Goal: Contribute content: Contribute content

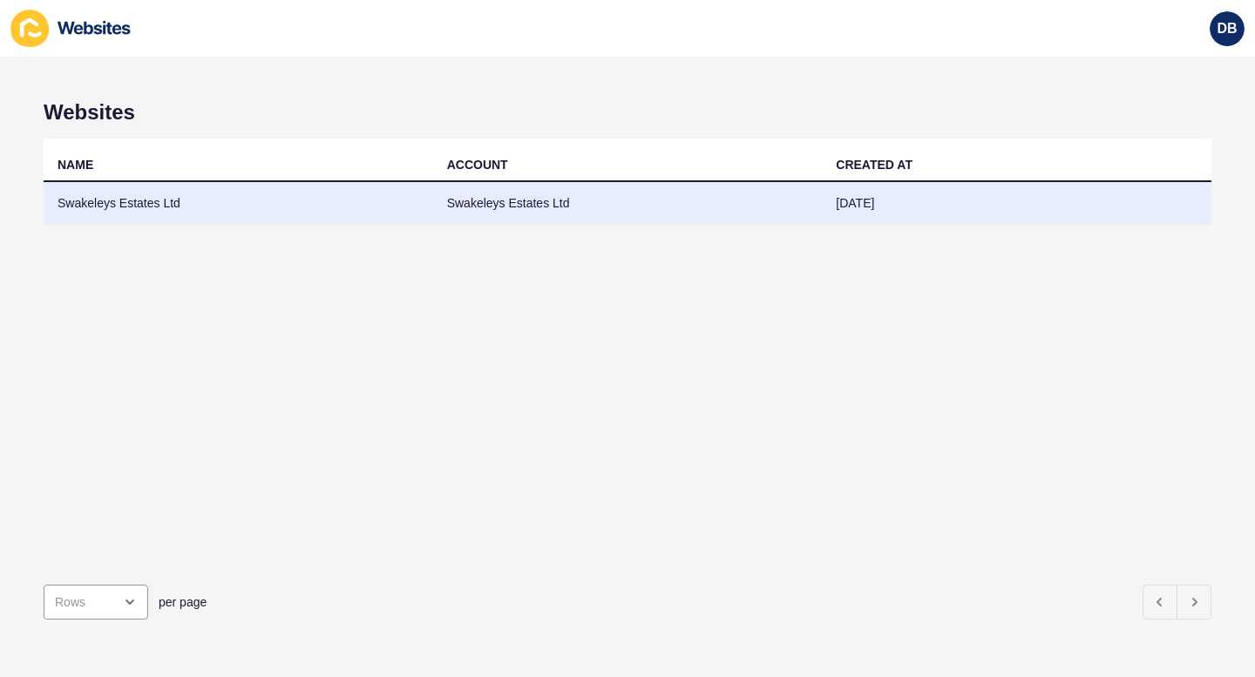
click at [115, 200] on td "Swakeleys Estates Ltd" at bounding box center [238, 203] width 389 height 43
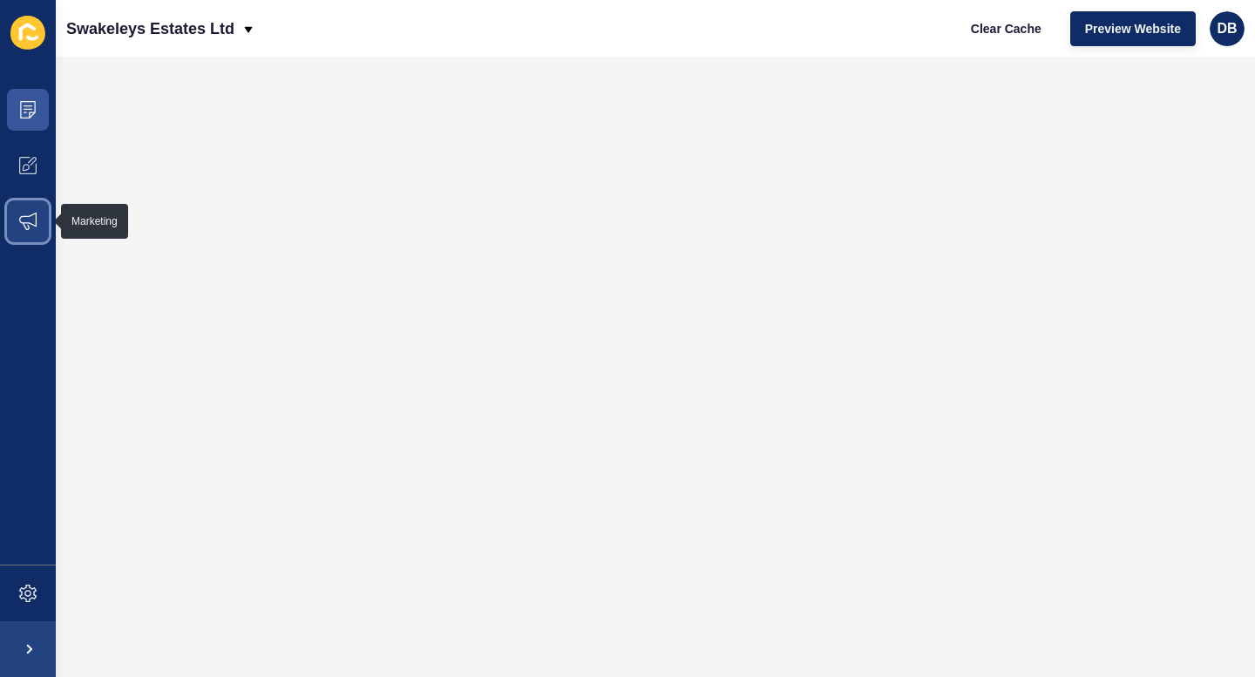
click at [28, 221] on icon at bounding box center [27, 221] width 17 height 17
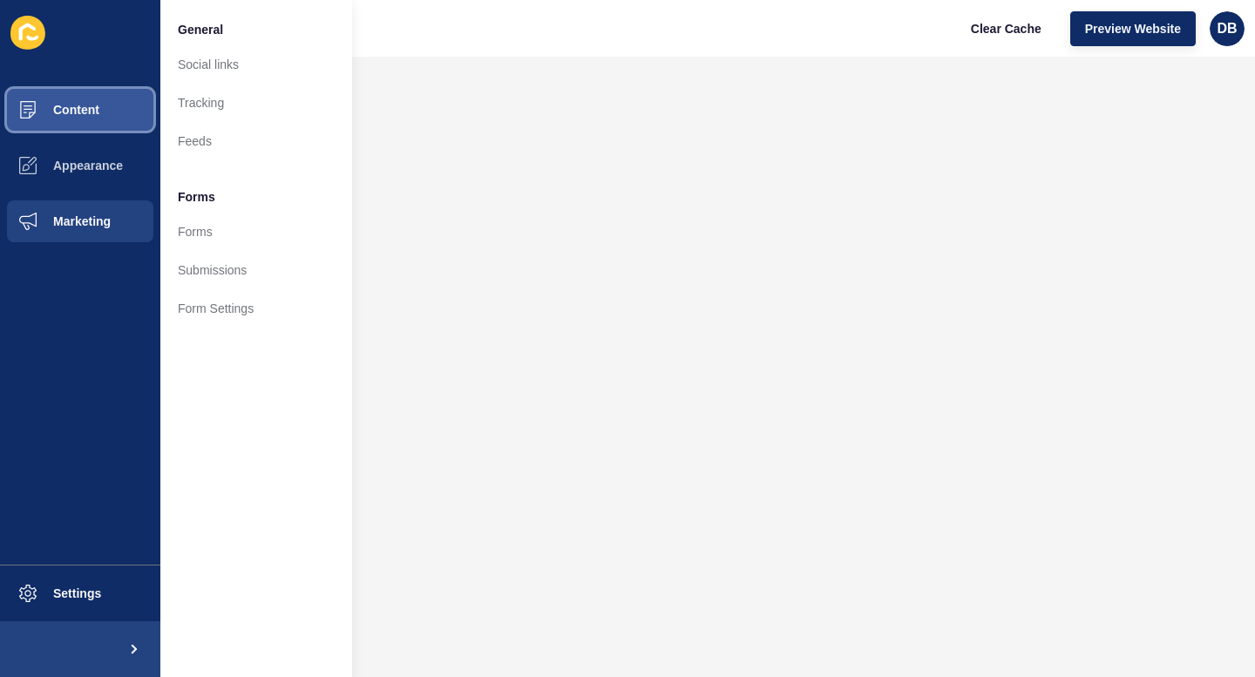
click at [75, 100] on button "Content" at bounding box center [80, 110] width 160 height 56
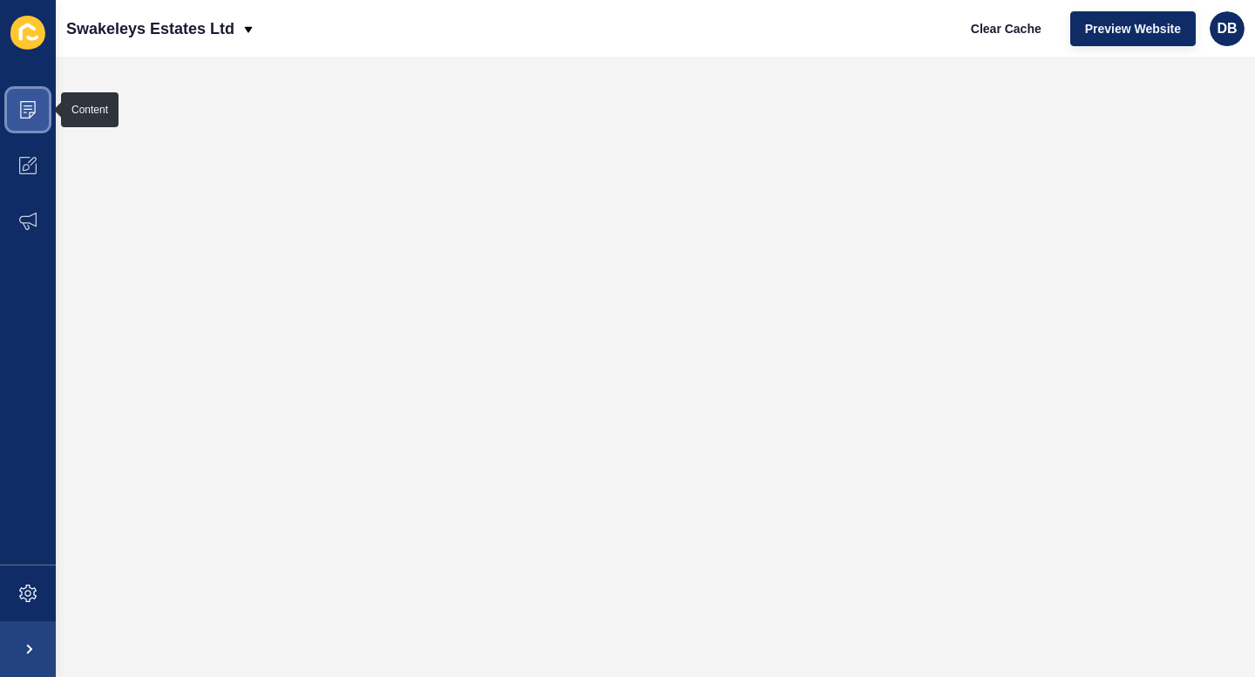
click at [37, 112] on span at bounding box center [28, 110] width 56 height 56
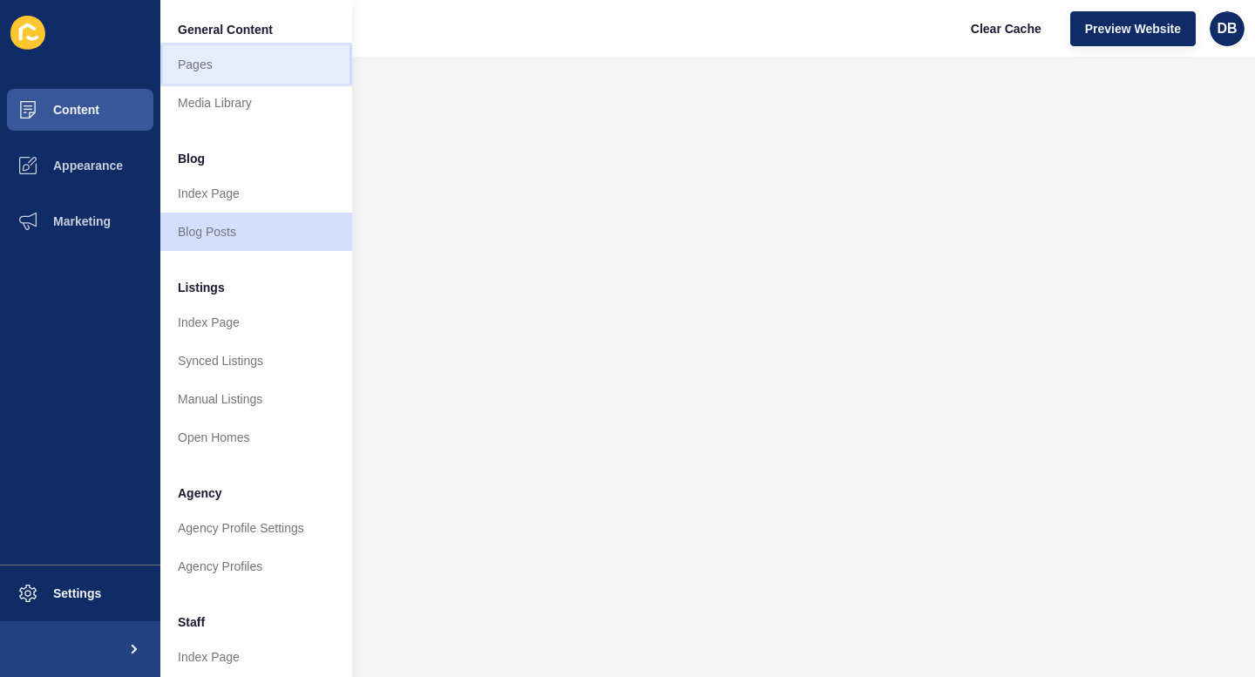
click at [189, 64] on link "Pages" at bounding box center [256, 64] width 192 height 38
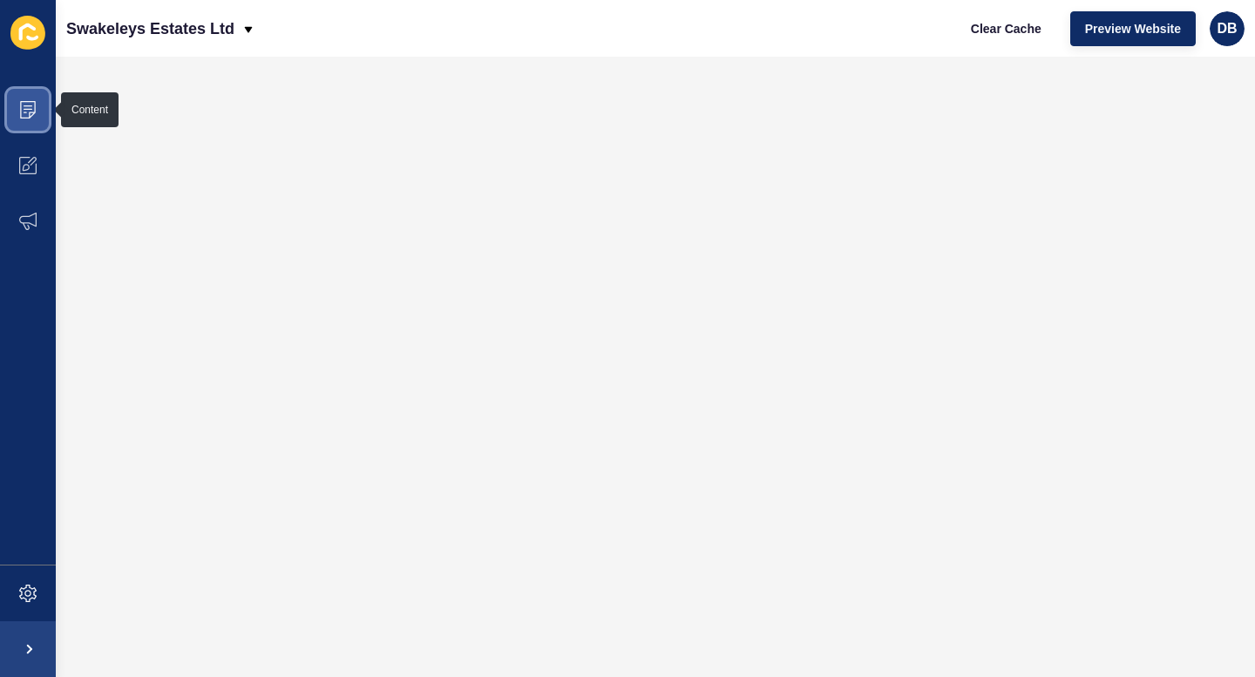
click at [22, 117] on icon at bounding box center [28, 109] width 16 height 17
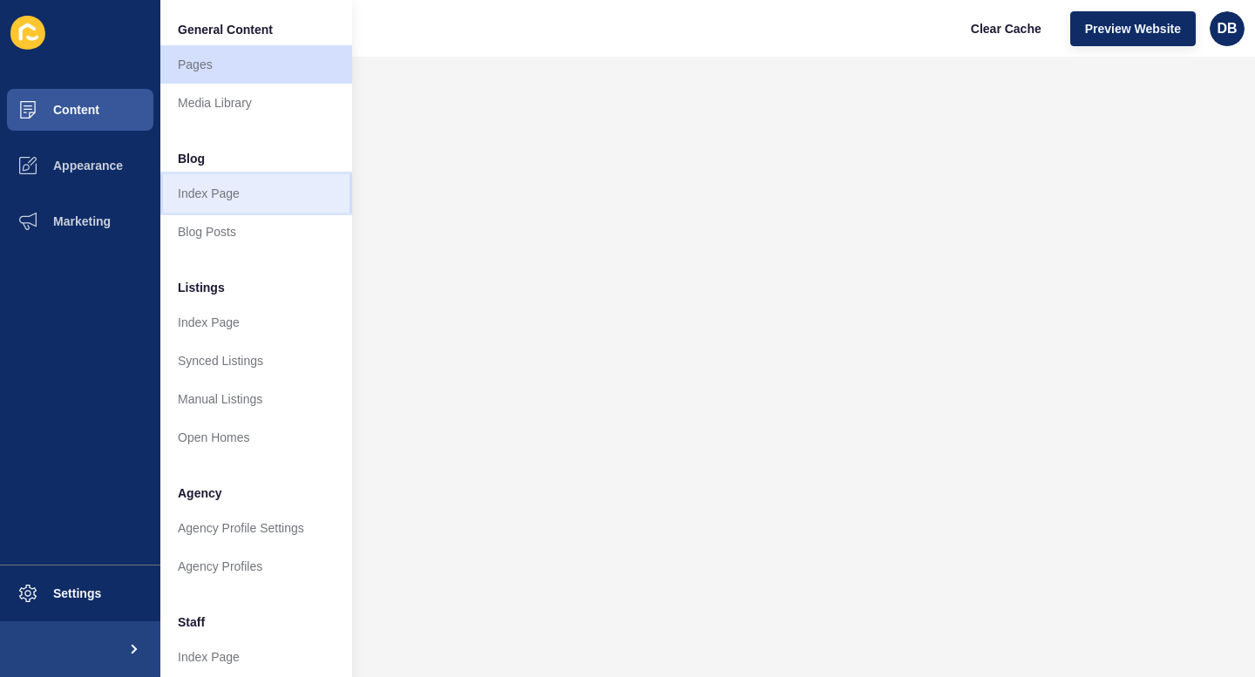
click at [194, 188] on link "Index Page" at bounding box center [256, 193] width 192 height 38
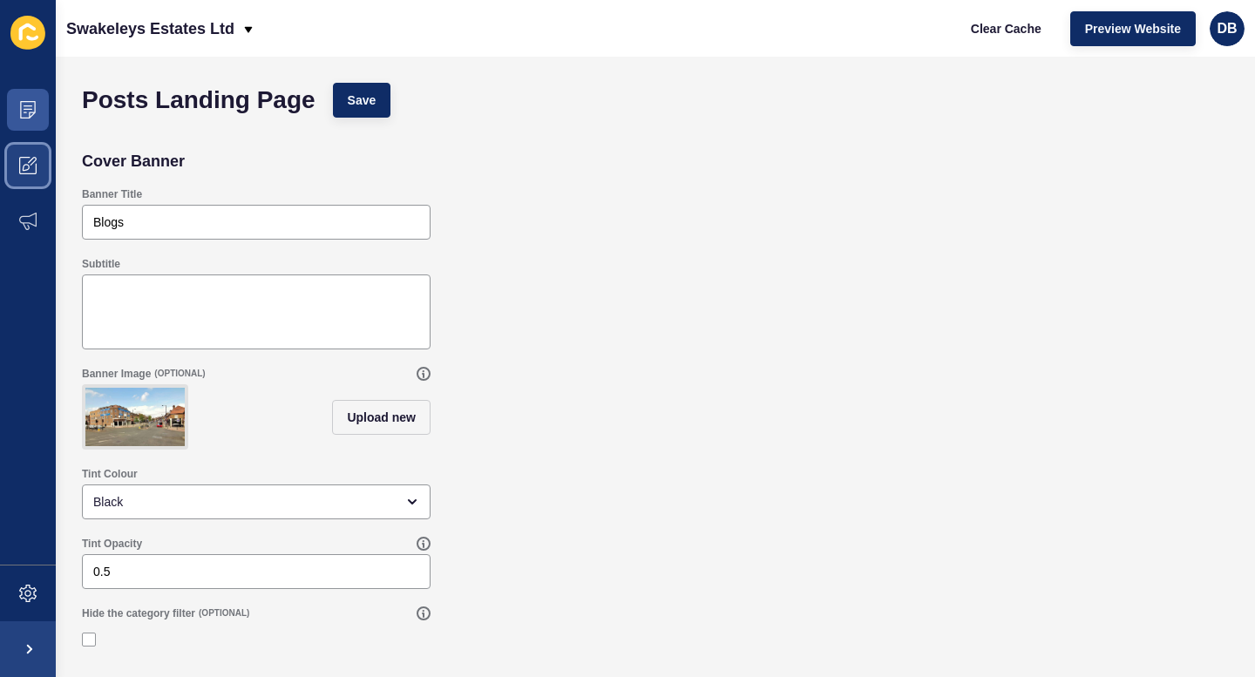
click at [34, 161] on icon at bounding box center [32, 161] width 9 height 9
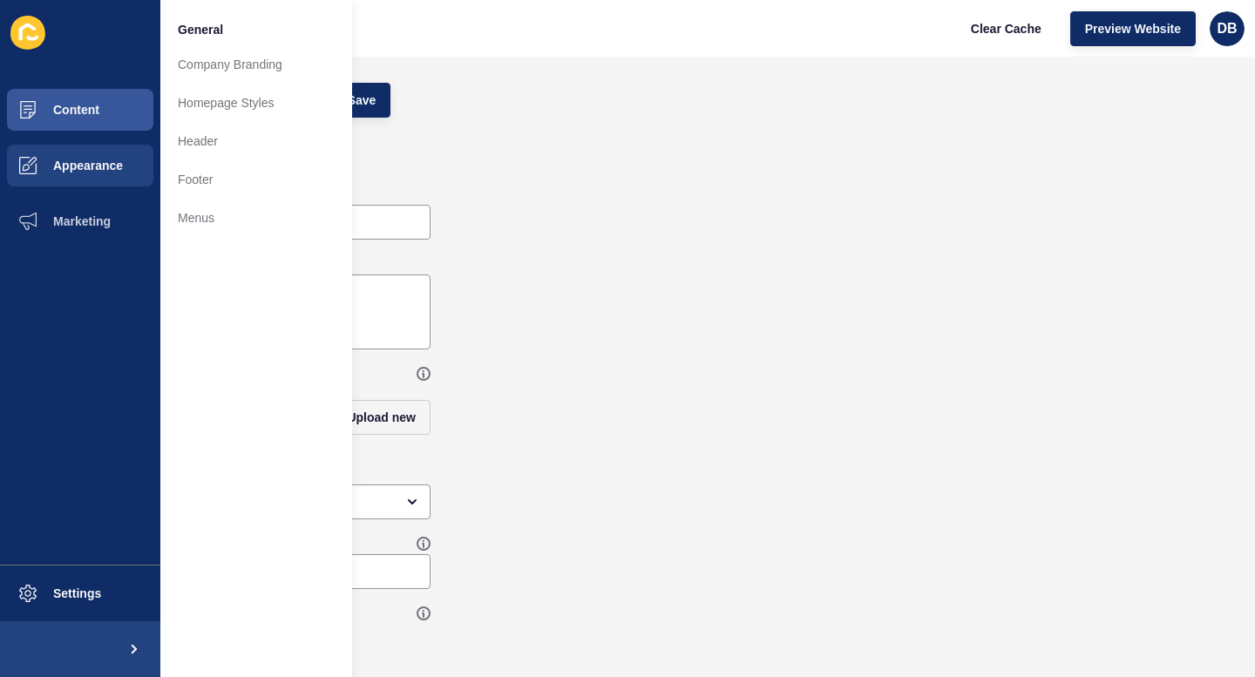
click at [658, 221] on div "Banner Title Blogs" at bounding box center [655, 214] width 1164 height 70
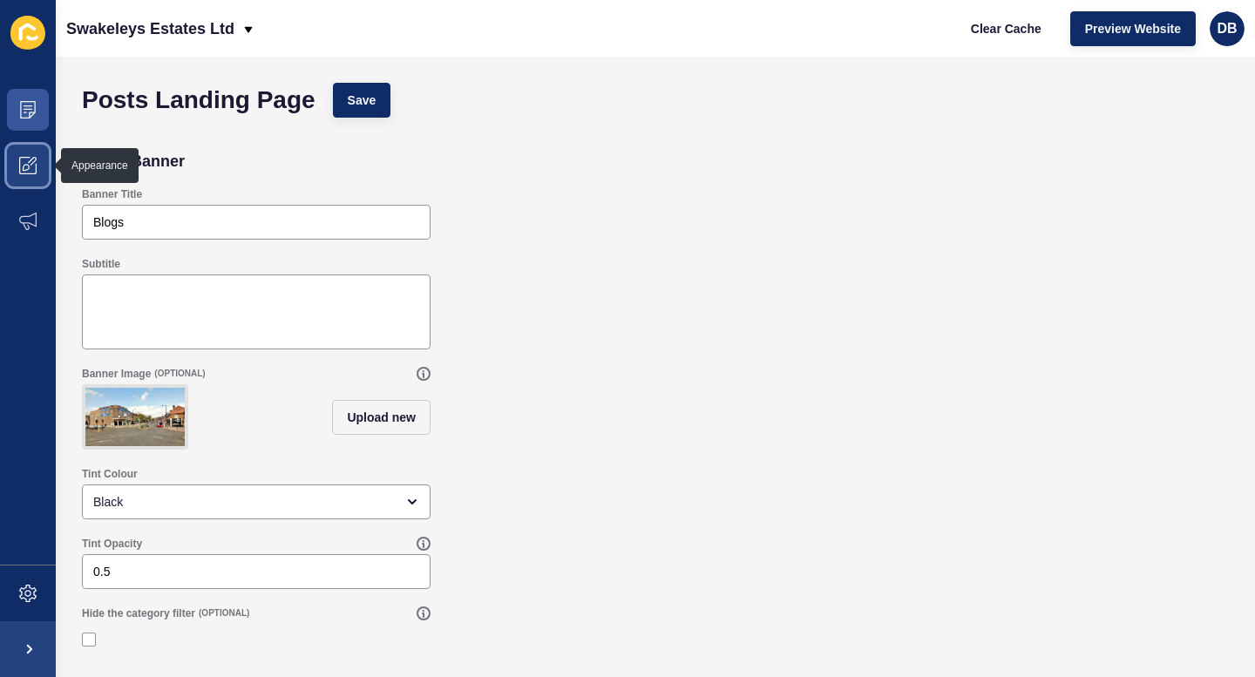
click at [30, 170] on icon at bounding box center [27, 165] width 17 height 17
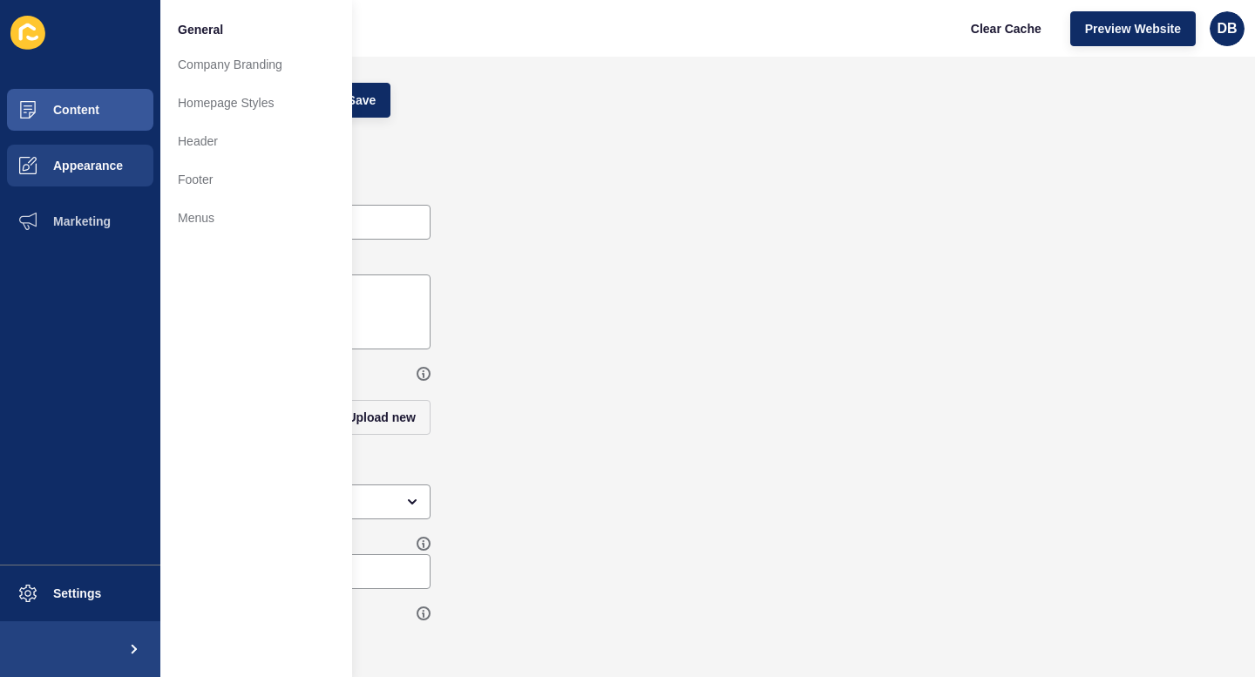
click at [522, 167] on div "Cover Banner" at bounding box center [655, 161] width 1164 height 35
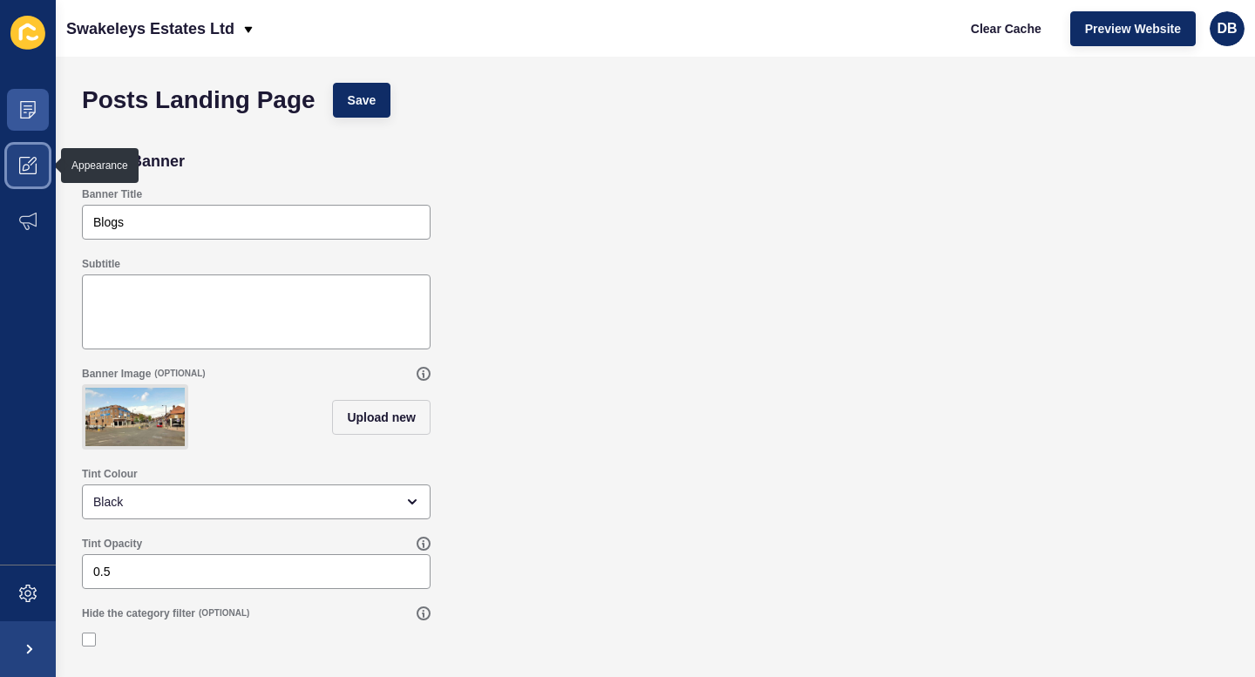
click at [25, 159] on icon at bounding box center [27, 165] width 17 height 17
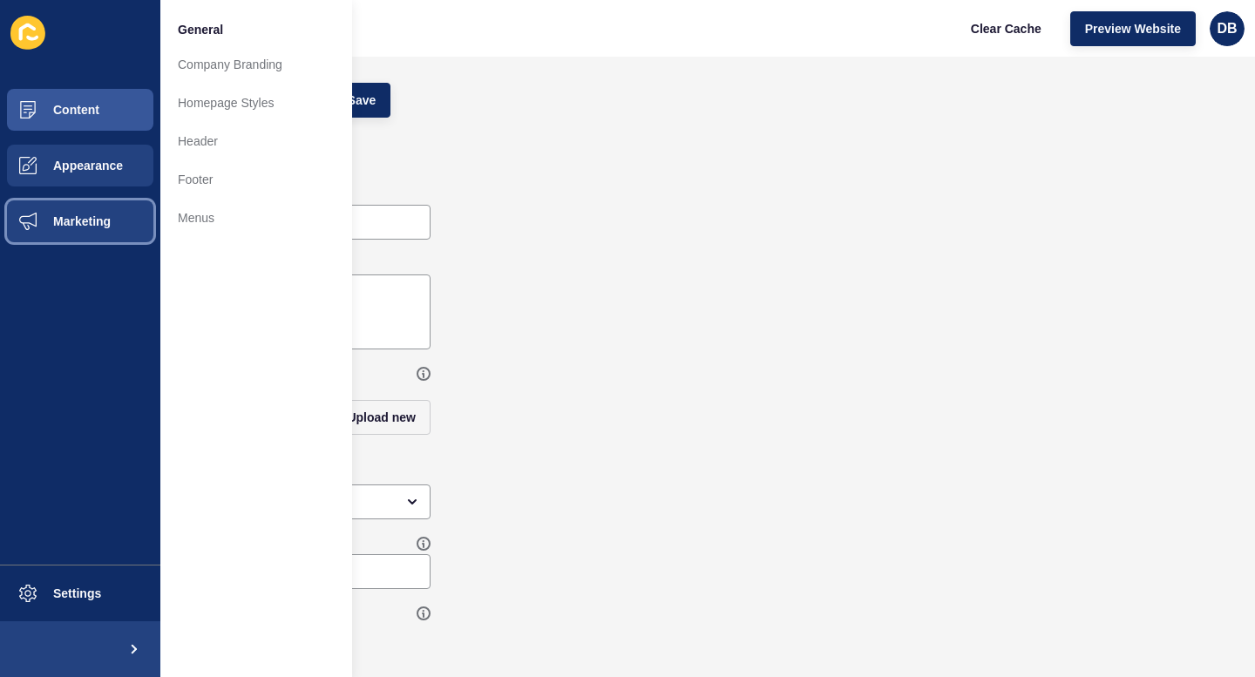
click at [80, 219] on span "Marketing" at bounding box center [53, 221] width 113 height 14
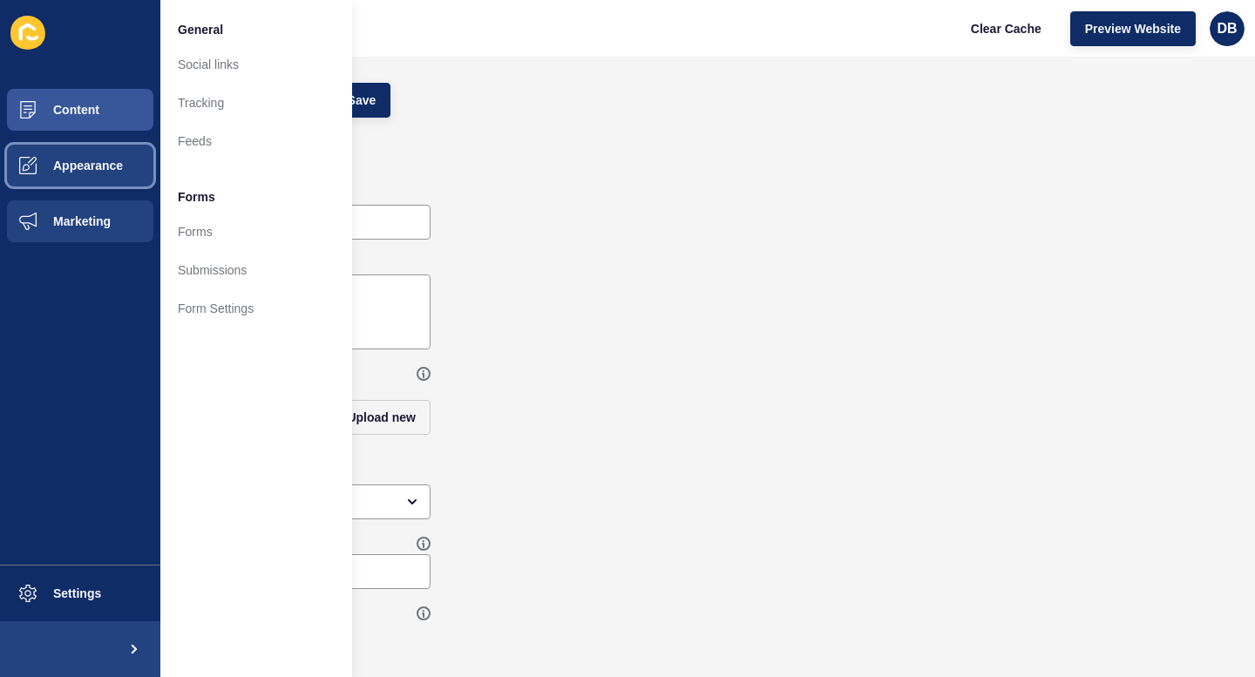
click at [83, 167] on span "Appearance" at bounding box center [59, 166] width 125 height 14
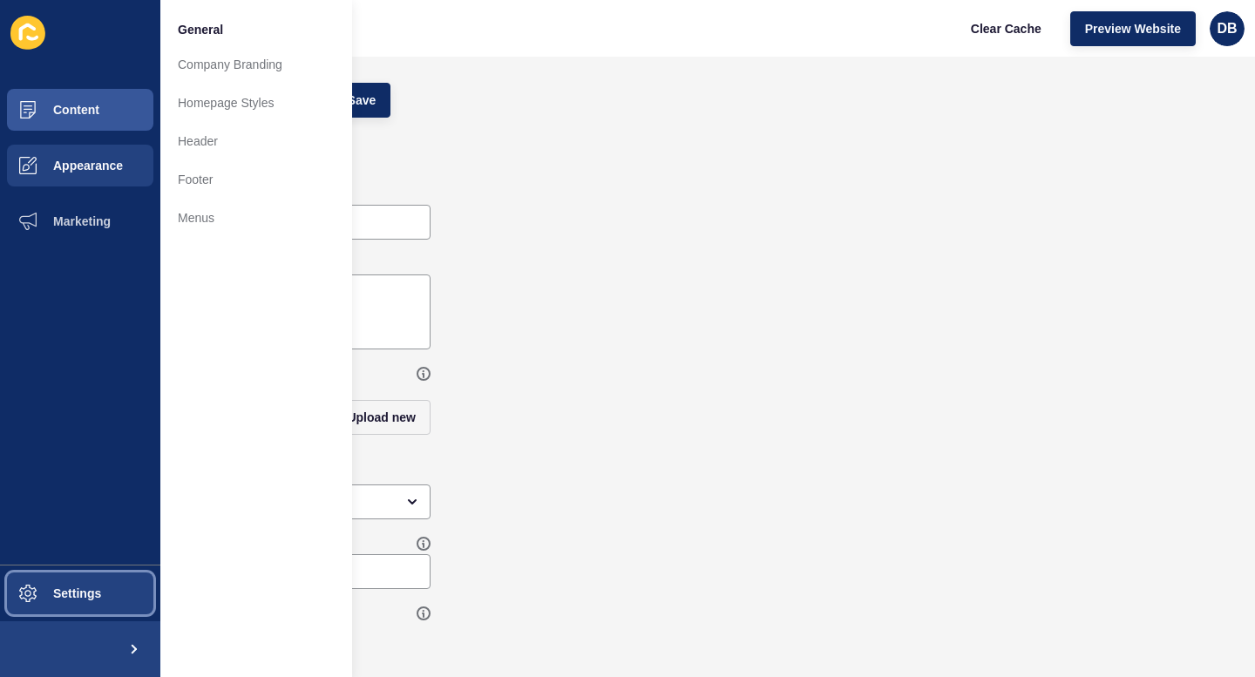
click at [24, 593] on span "Settings" at bounding box center [49, 593] width 104 height 14
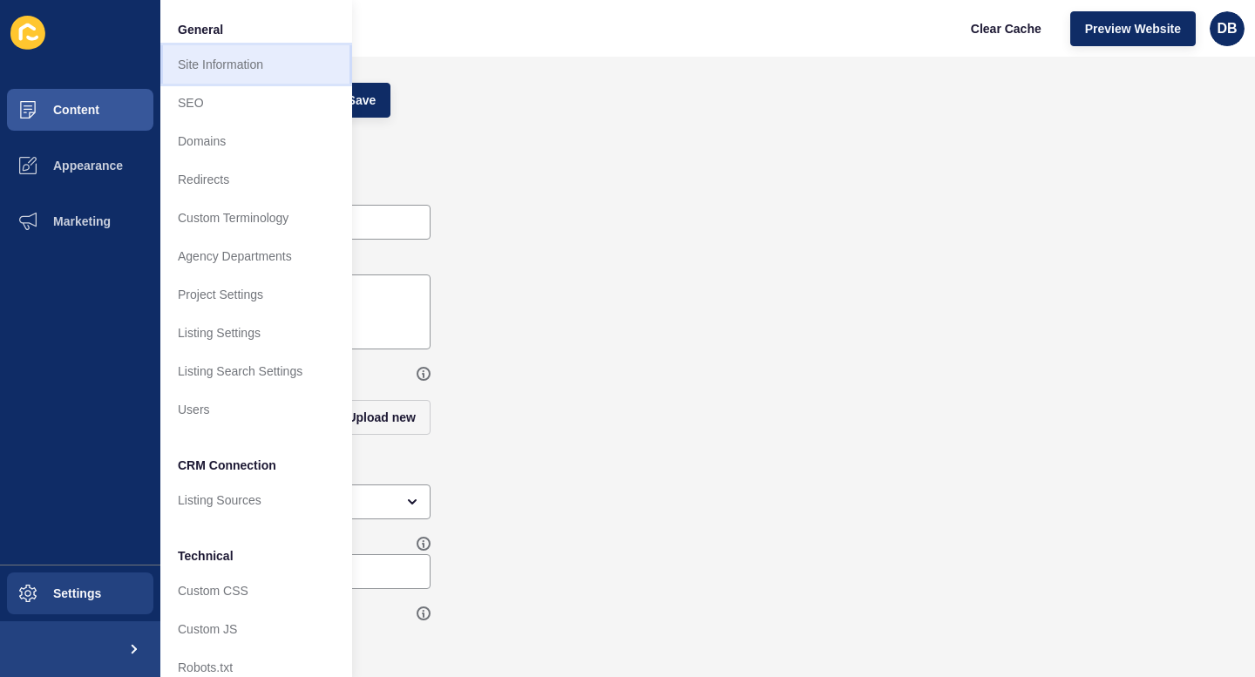
click at [208, 65] on link "Site Information" at bounding box center [256, 64] width 192 height 38
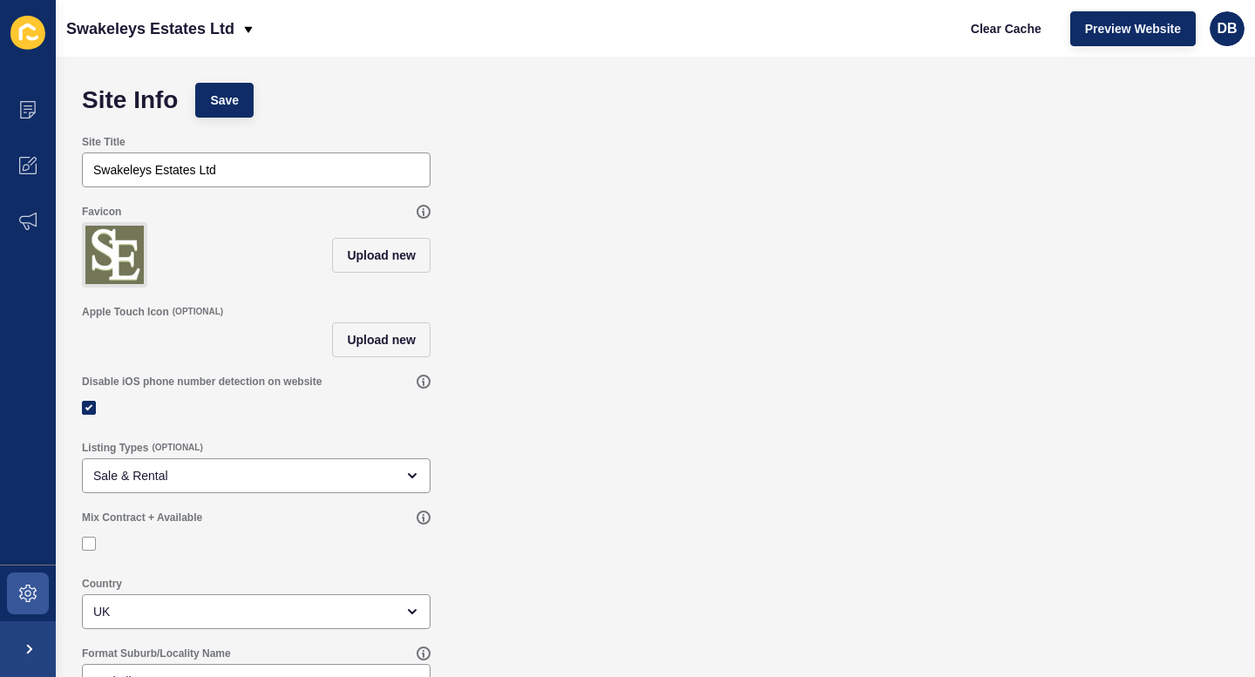
scroll to position [30, 0]
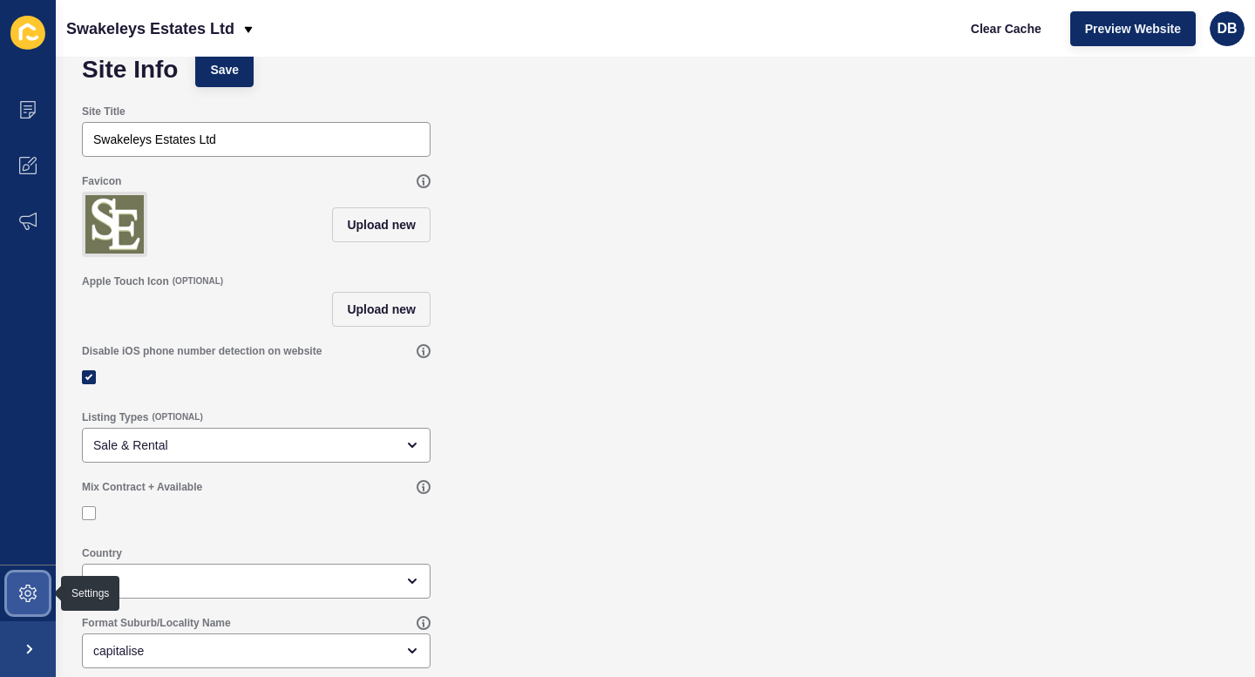
click at [30, 591] on icon at bounding box center [27, 593] width 17 height 17
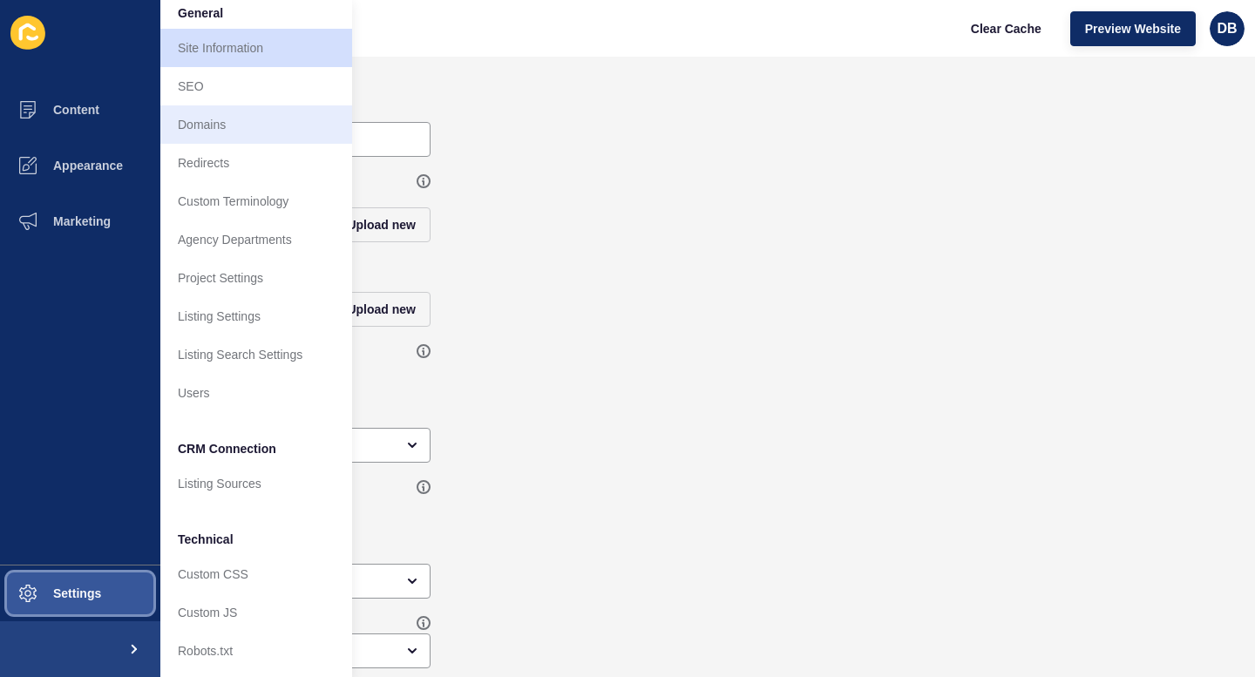
scroll to position [20, 0]
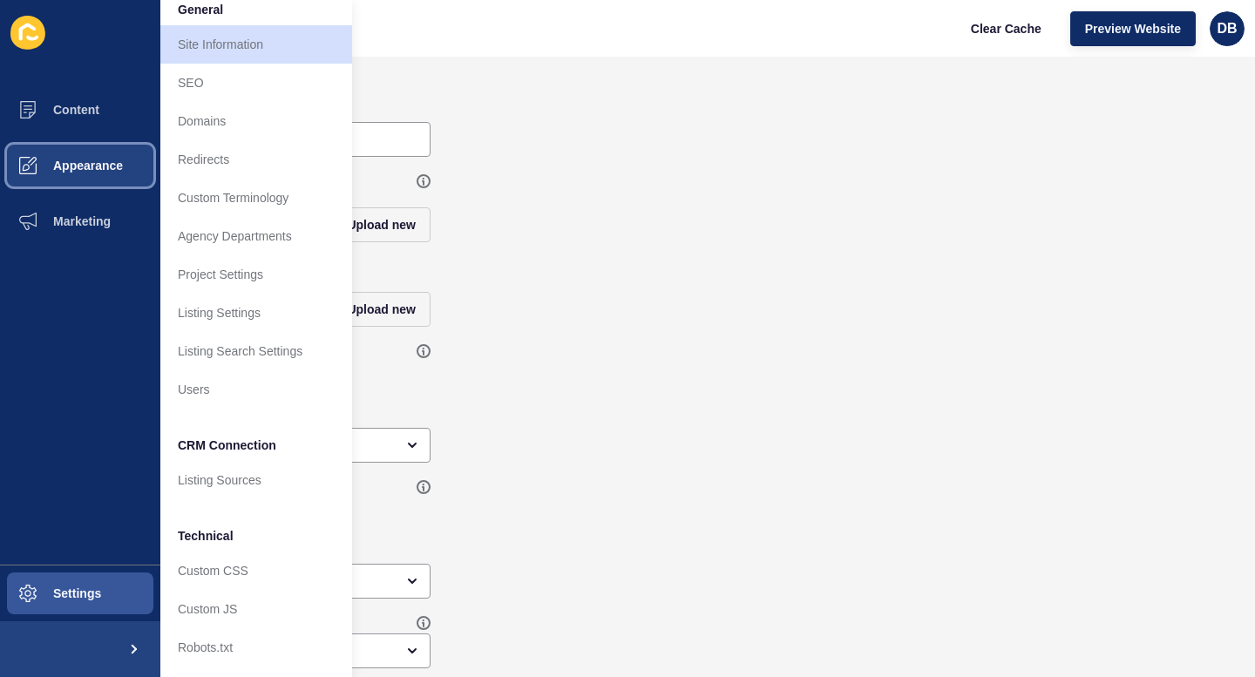
click at [101, 167] on span "Appearance" at bounding box center [59, 166] width 125 height 14
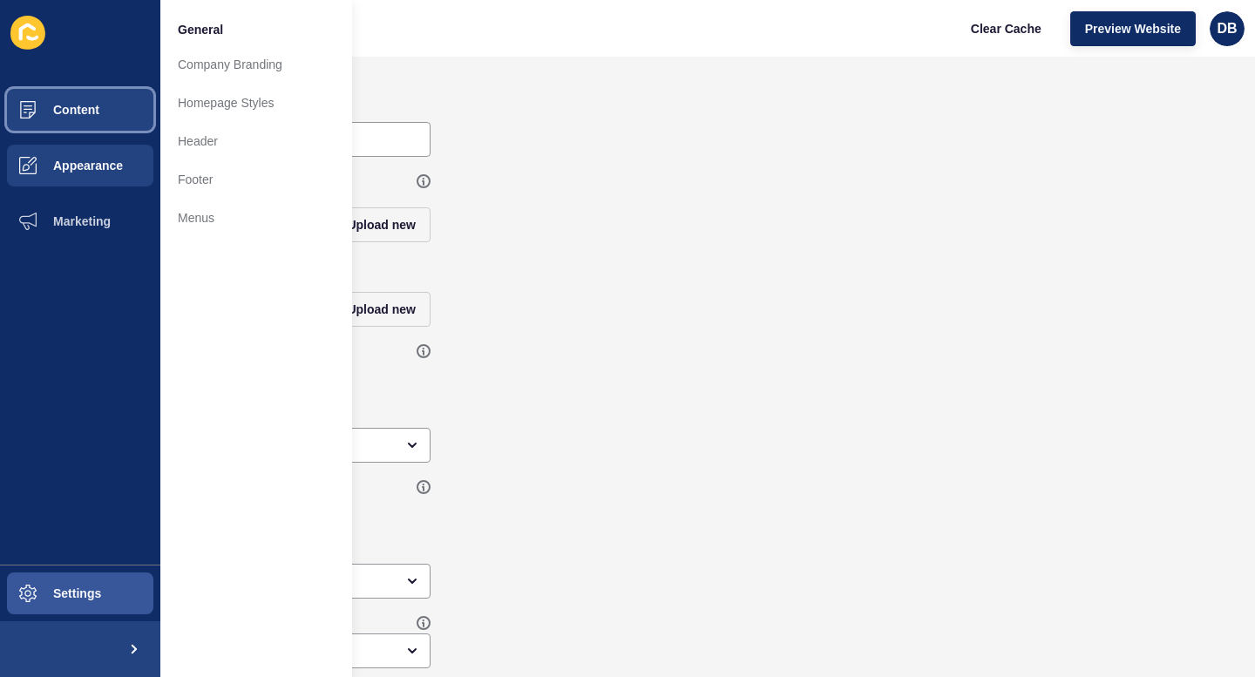
click at [67, 98] on button "Content" at bounding box center [80, 110] width 160 height 56
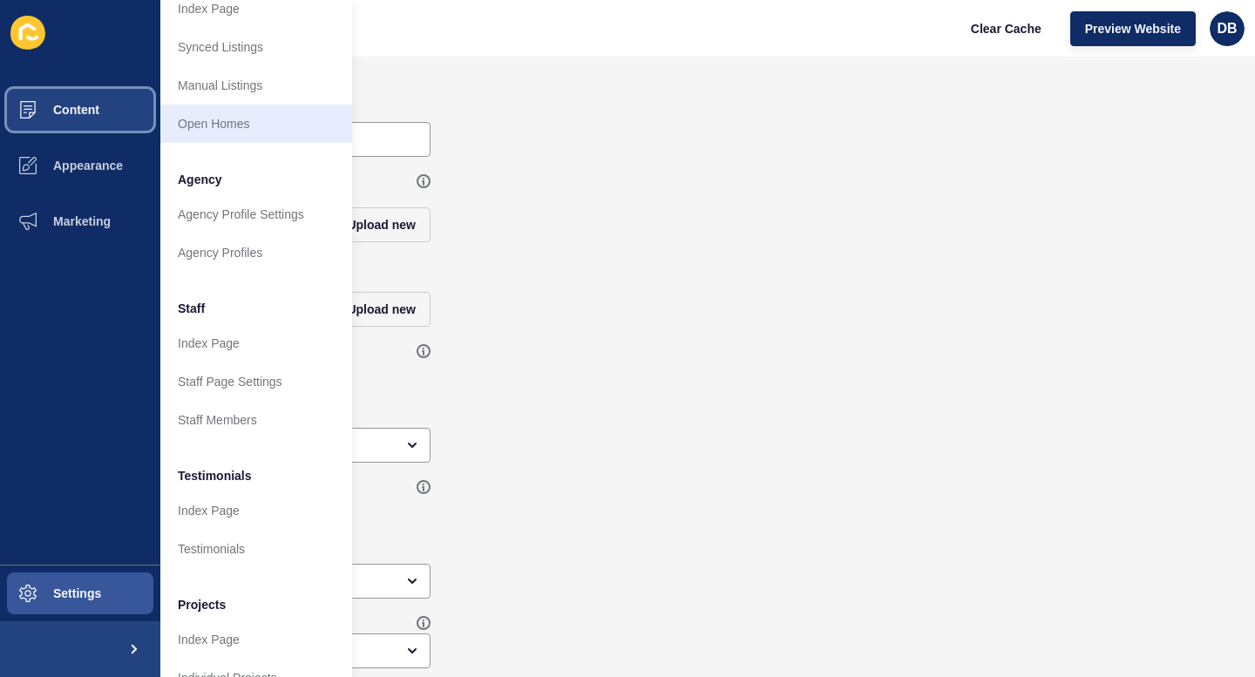
scroll to position [344, 0]
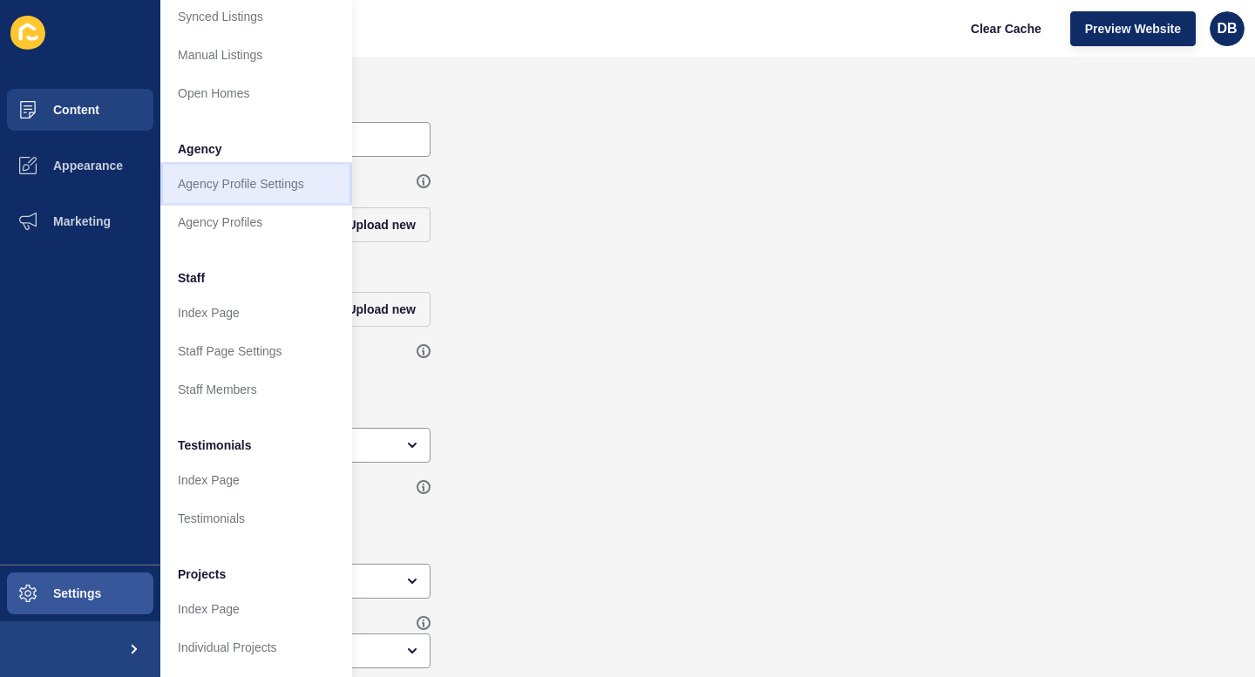
click at [204, 182] on link "Agency Profile Settings" at bounding box center [256, 184] width 192 height 38
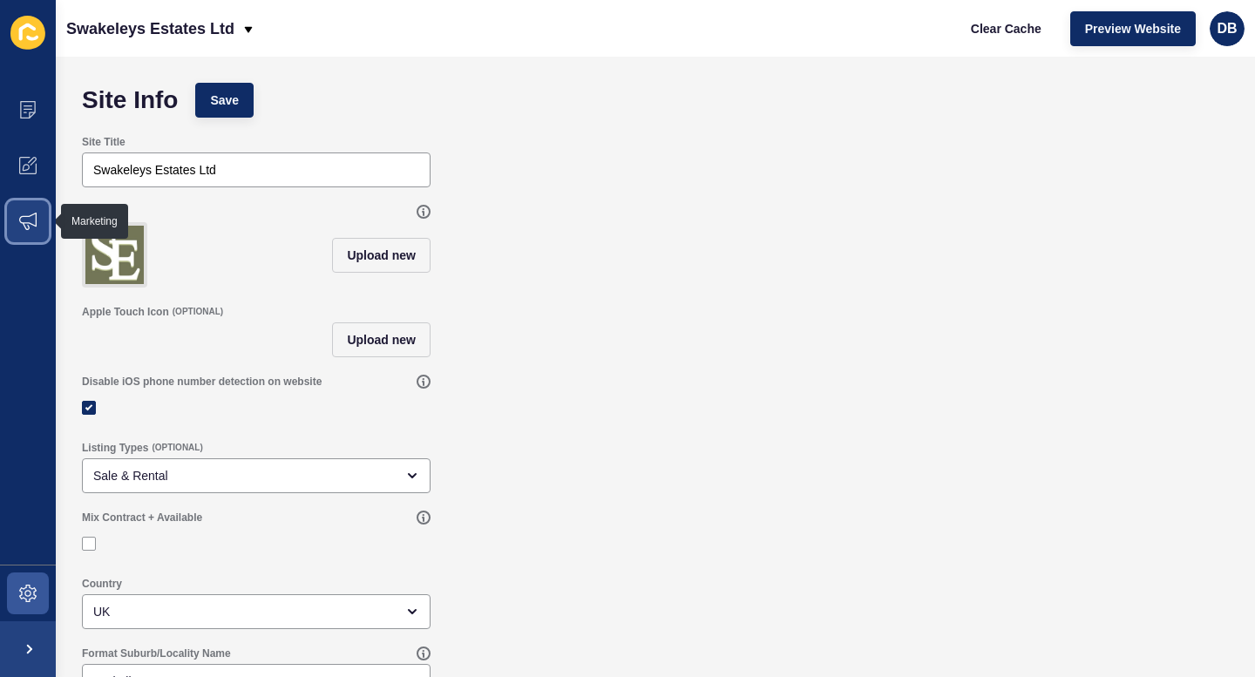
click at [34, 224] on icon at bounding box center [27, 221] width 17 height 17
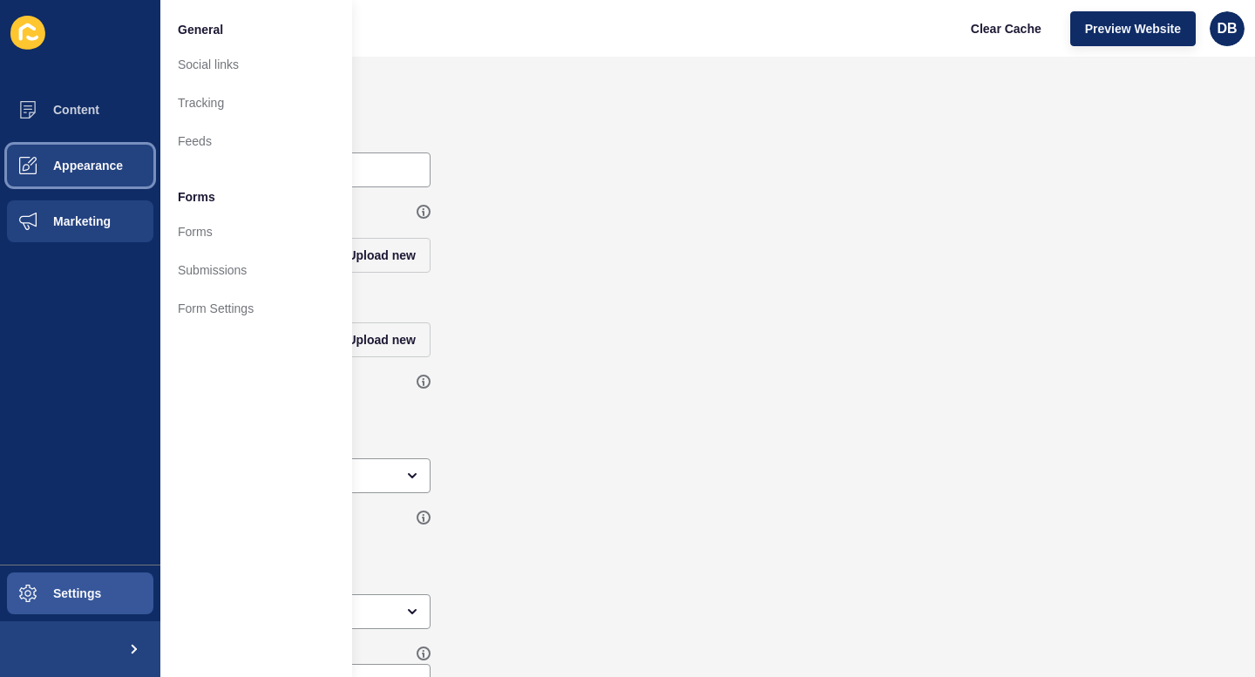
click at [29, 157] on icon at bounding box center [27, 165] width 17 height 17
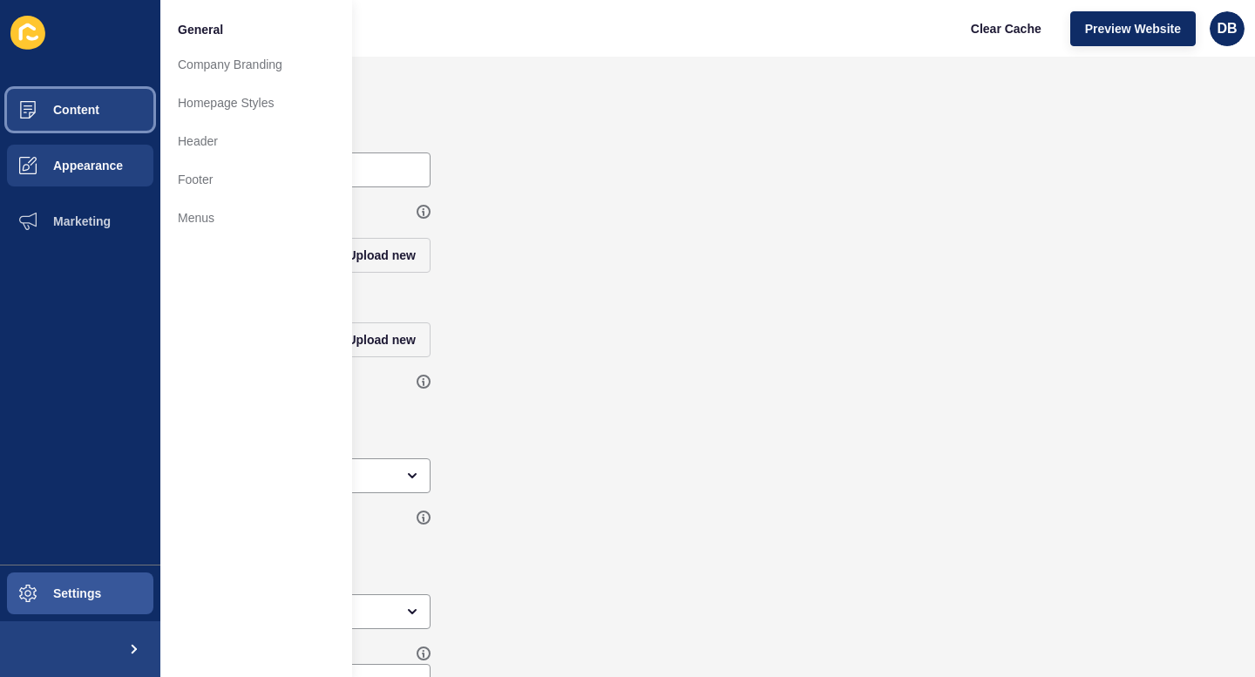
click at [45, 110] on span "Content" at bounding box center [48, 110] width 102 height 14
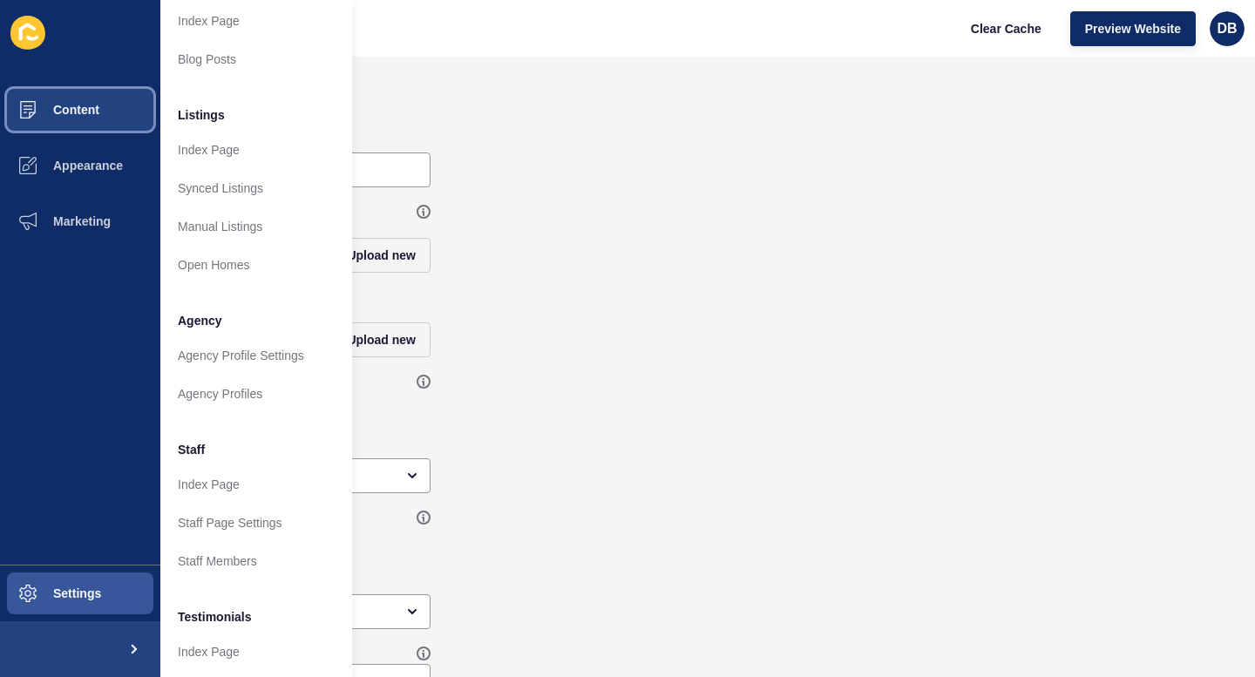
scroll to position [277, 0]
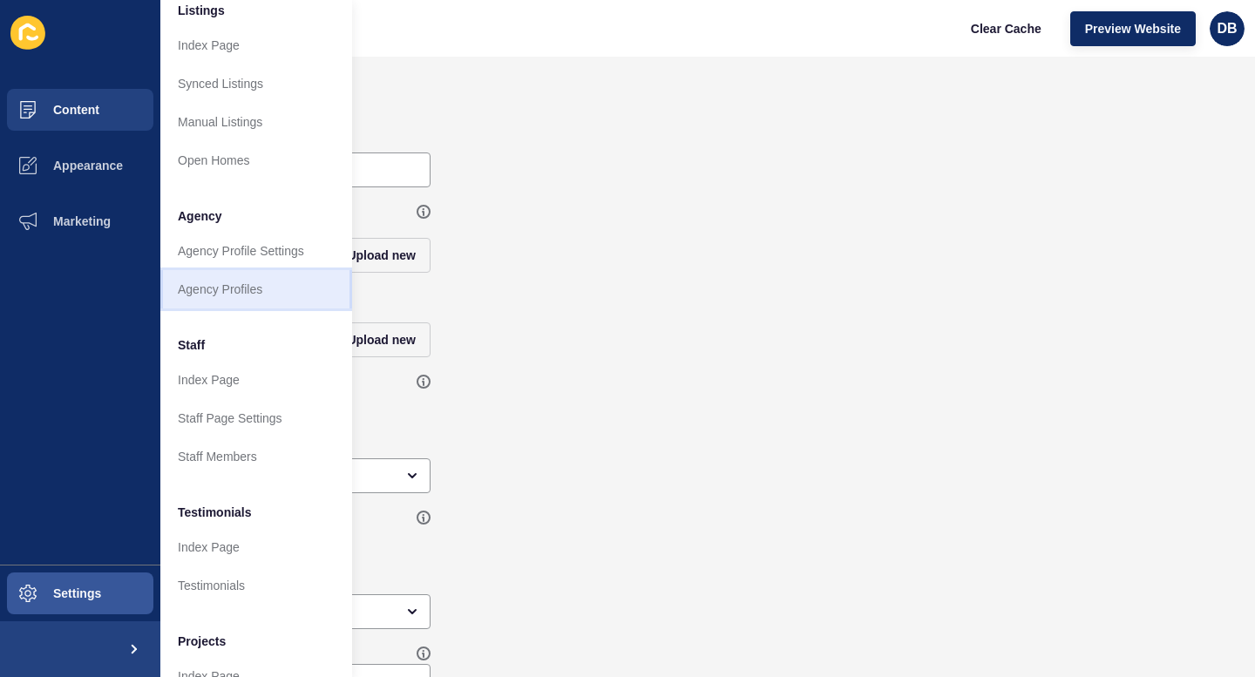
click at [217, 288] on link "Agency Profiles" at bounding box center [256, 289] width 192 height 38
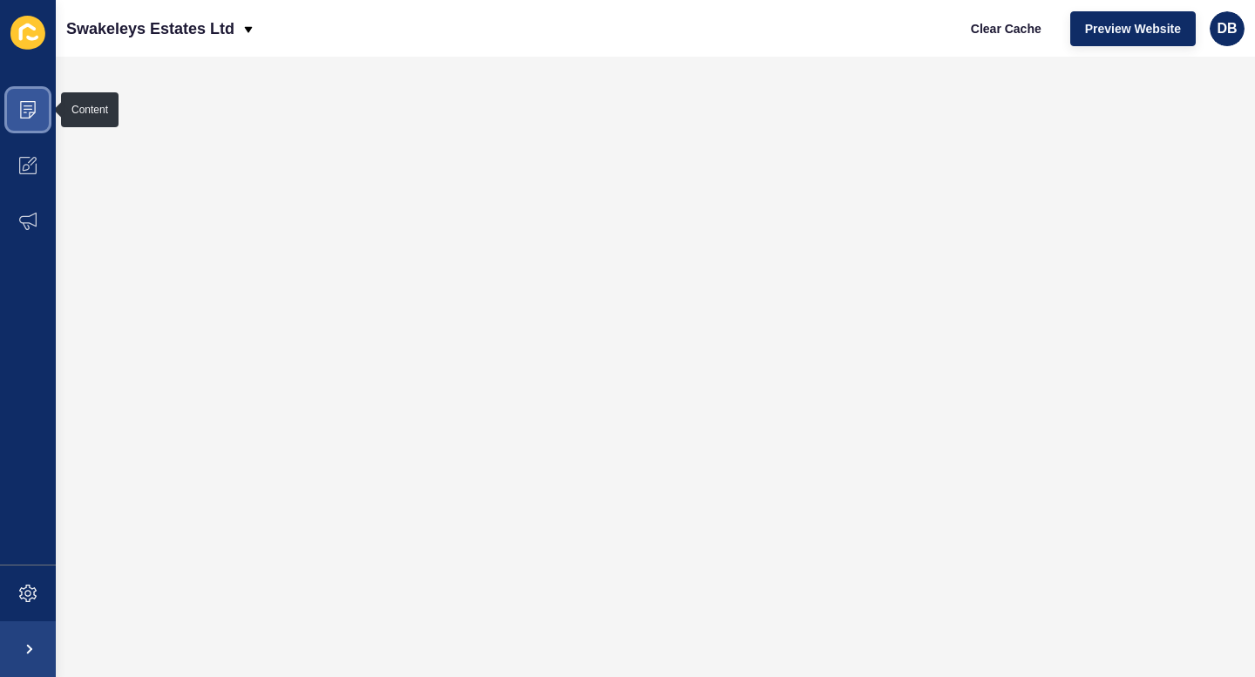
click at [24, 109] on icon at bounding box center [28, 109] width 9 height 1
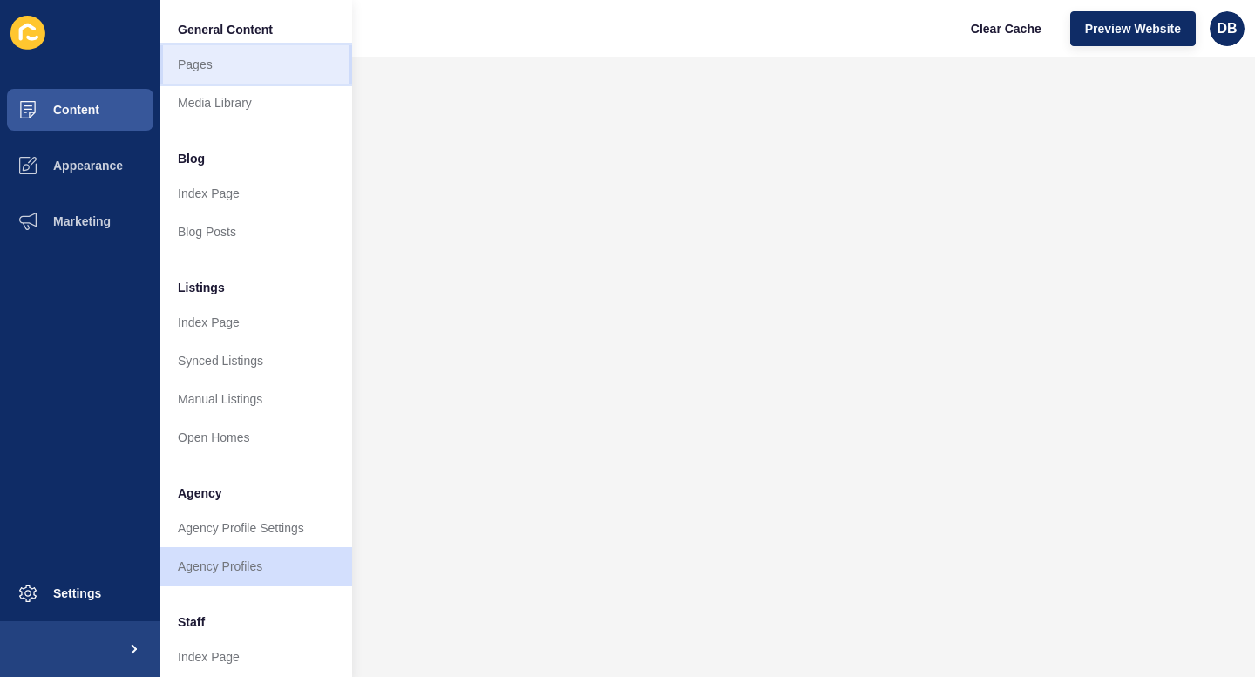
click at [189, 66] on link "Pages" at bounding box center [256, 64] width 192 height 38
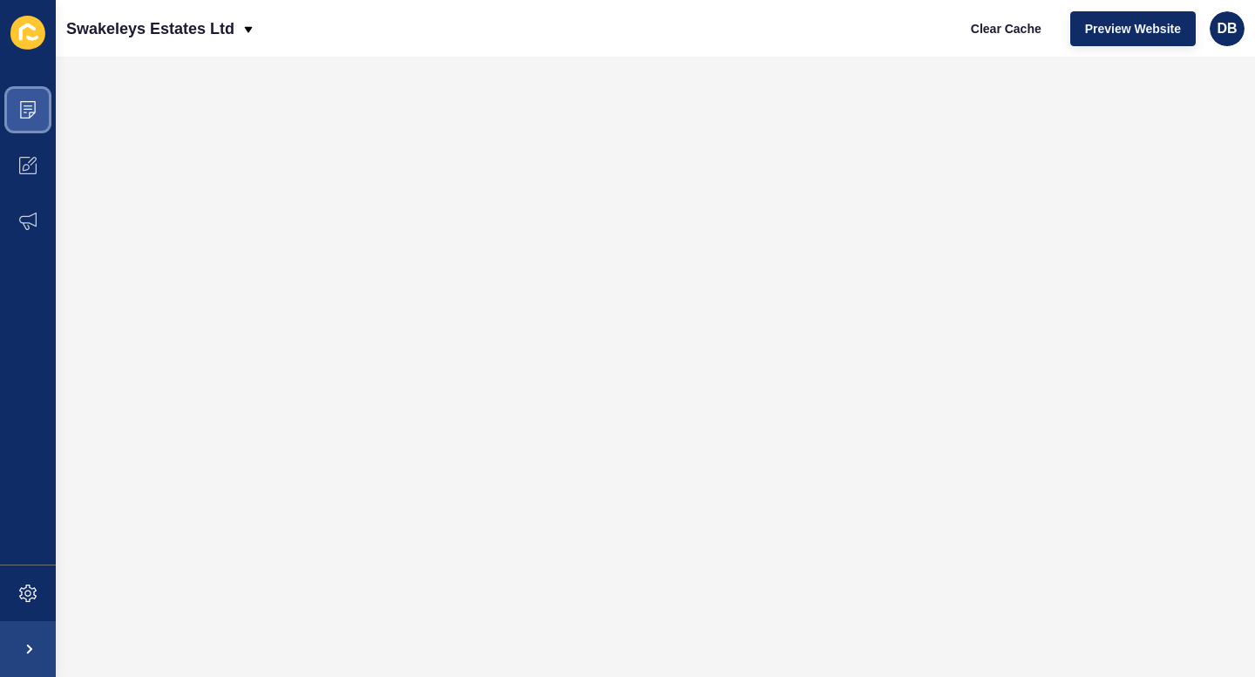
click at [26, 116] on icon at bounding box center [27, 109] width 17 height 17
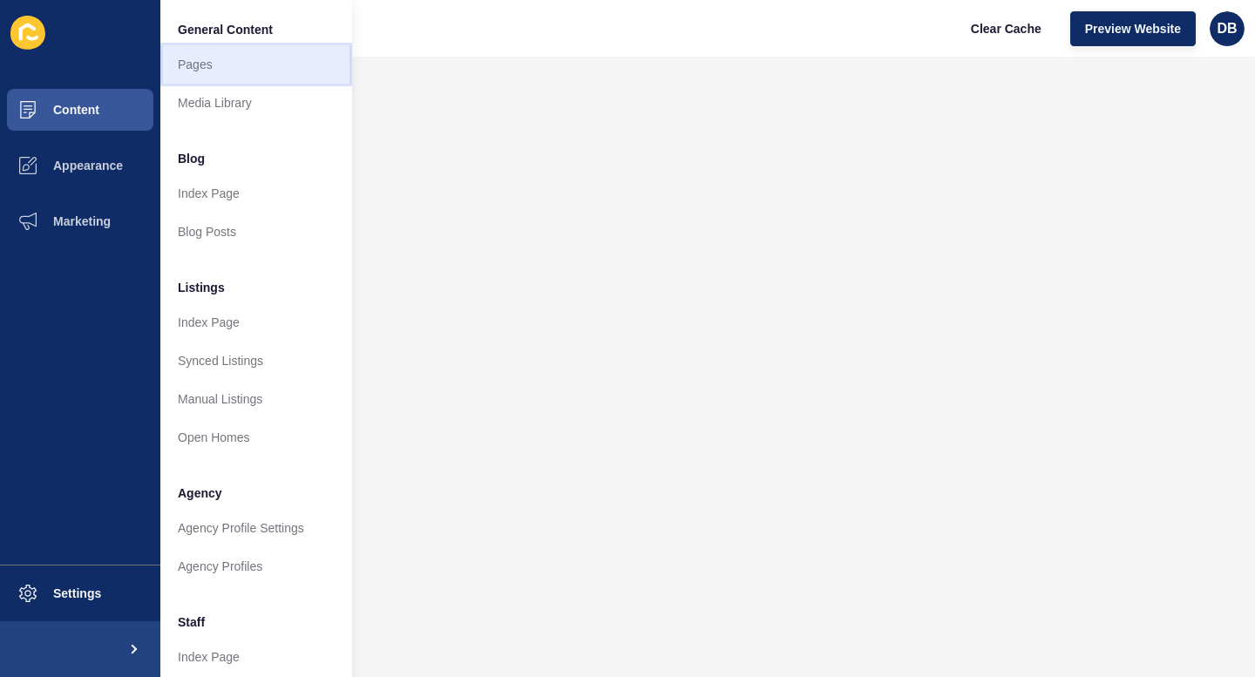
click at [206, 67] on link "Pages" at bounding box center [256, 64] width 192 height 38
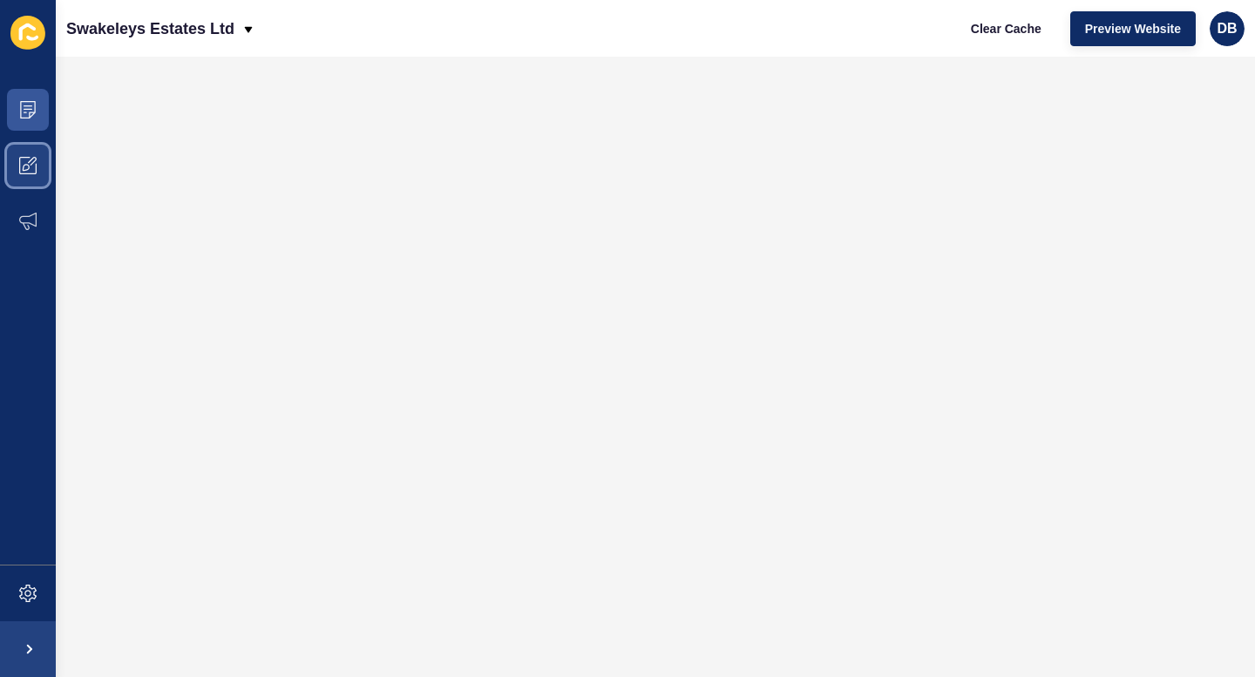
click at [24, 170] on icon at bounding box center [26, 167] width 7 height 7
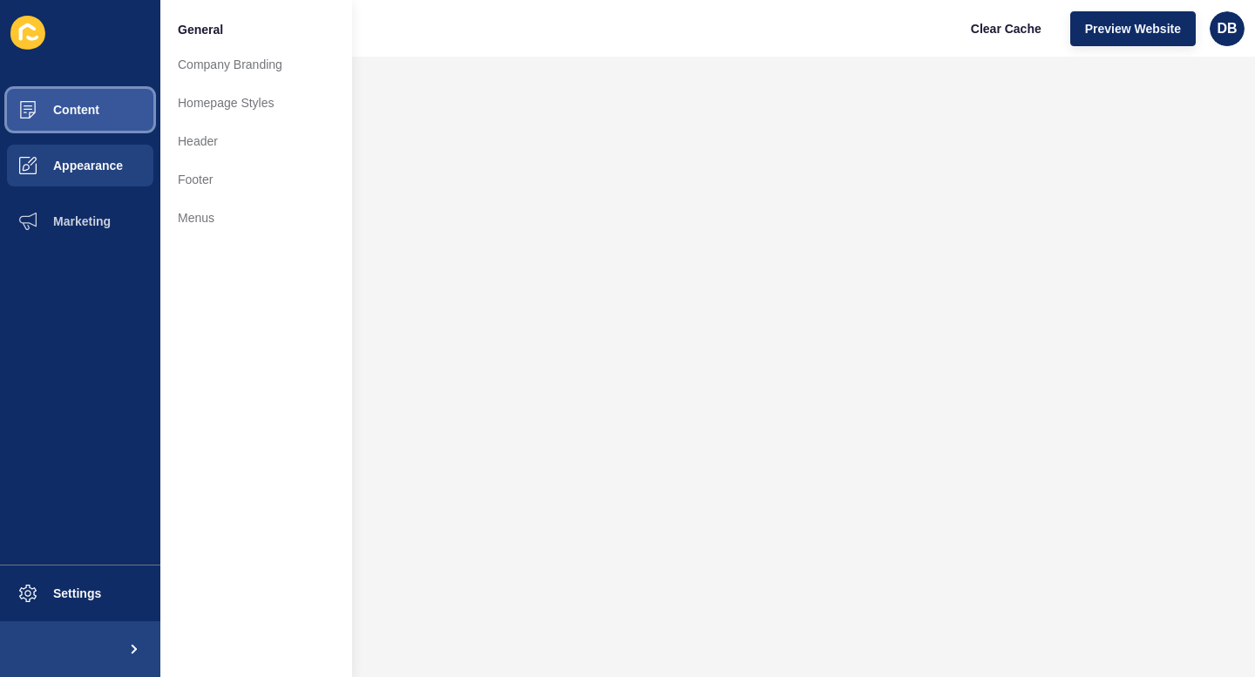
drag, startPoint x: 87, startPoint y: 94, endPoint x: 86, endPoint y: 103, distance: 8.8
click at [87, 98] on button "Content" at bounding box center [80, 110] width 160 height 56
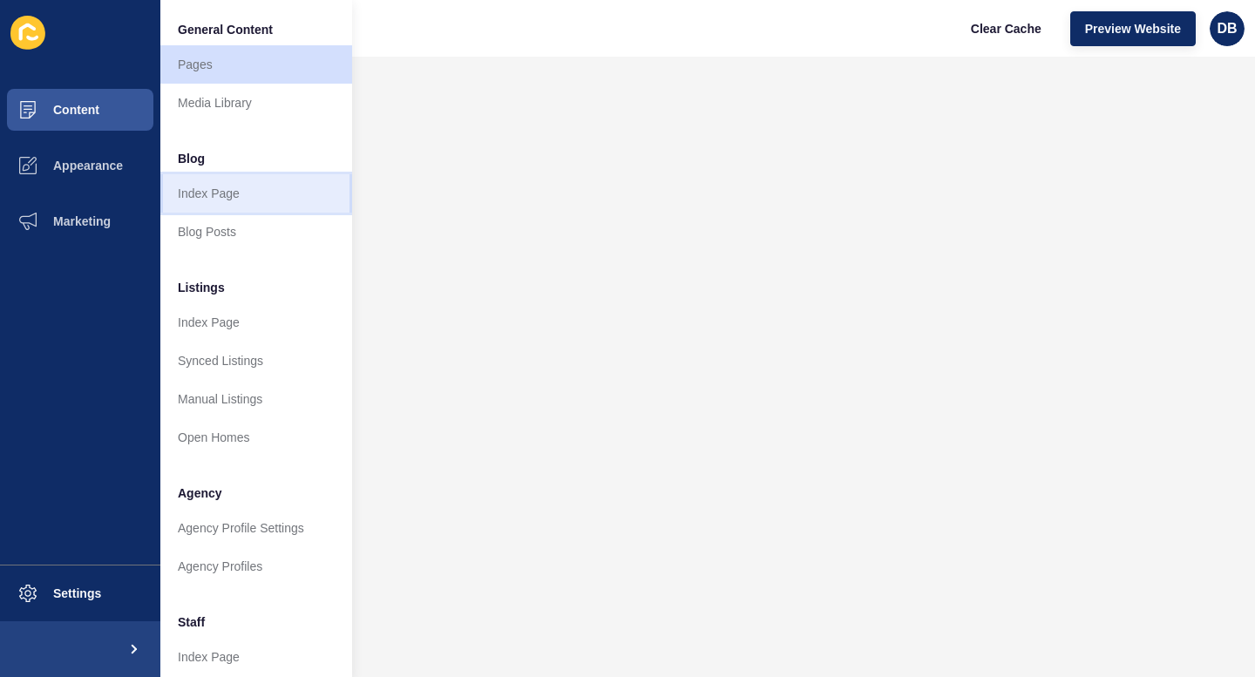
click at [200, 195] on link "Index Page" at bounding box center [256, 193] width 192 height 38
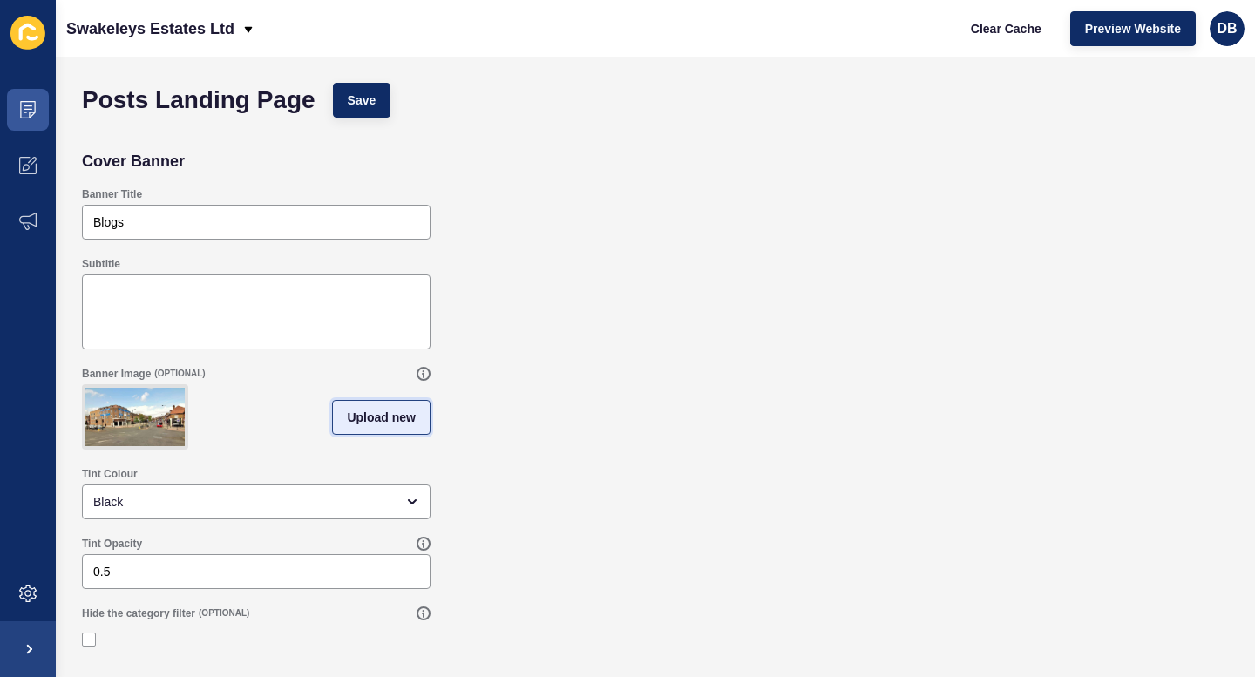
click at [378, 409] on span "Upload new" at bounding box center [381, 417] width 69 height 17
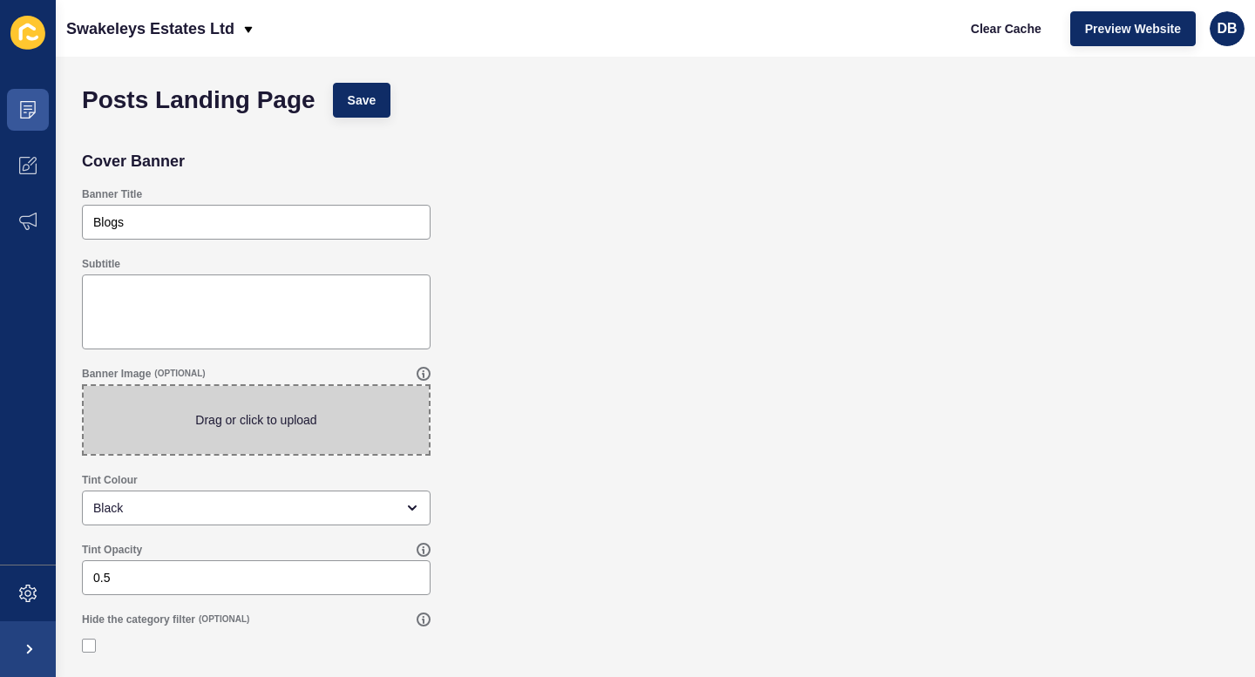
click at [267, 419] on span at bounding box center [256, 420] width 345 height 68
click at [84, 386] on input "Drag or click to upload" at bounding box center [84, 386] width 0 height 0
type input "C:\fakepath\Social Media images-05372.jpg"
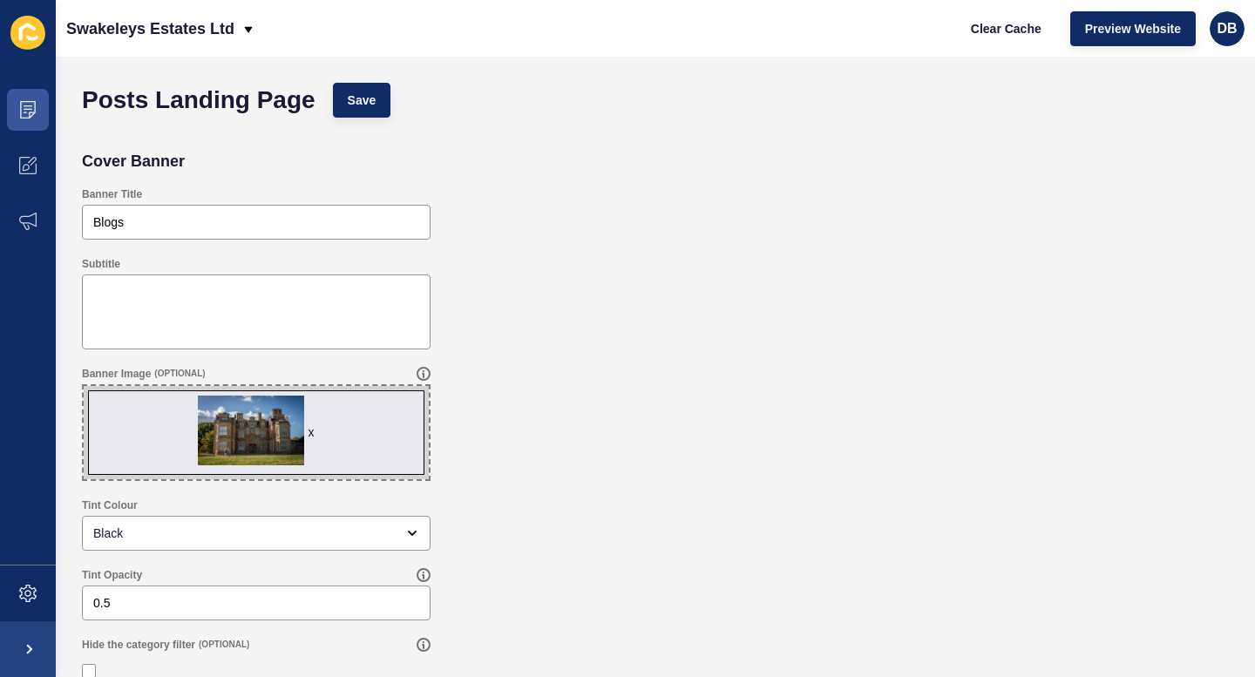
scroll to position [18, 0]
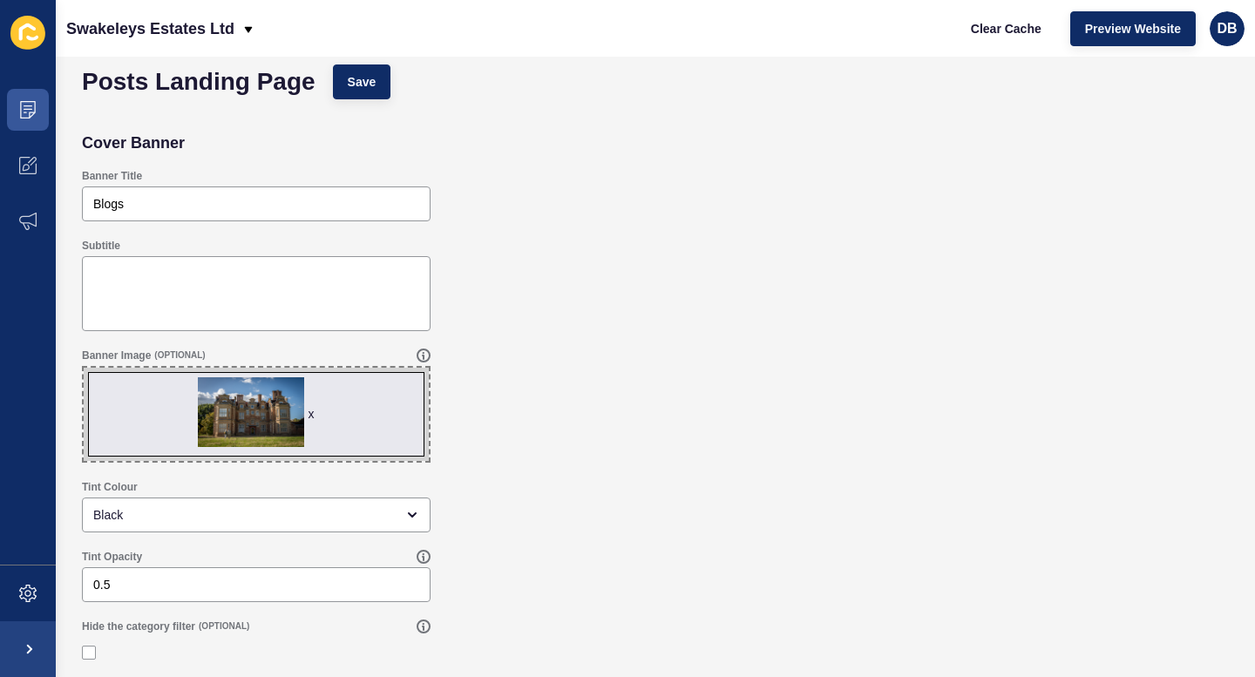
click at [313, 416] on div "x" at bounding box center [311, 413] width 6 height 17
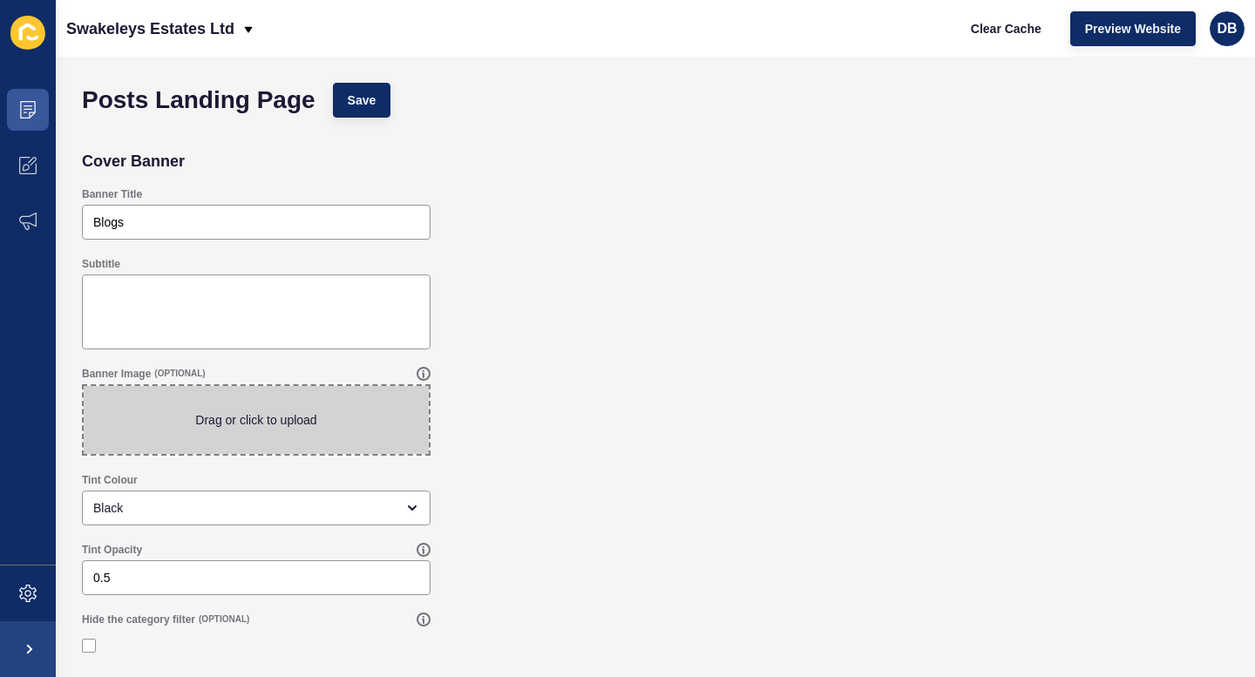
click at [262, 418] on span at bounding box center [256, 420] width 345 height 68
click at [84, 386] on input "Drag or click to upload" at bounding box center [84, 386] width 0 height 0
type input "C:\fakepath\Social Media images-05372.jpg"
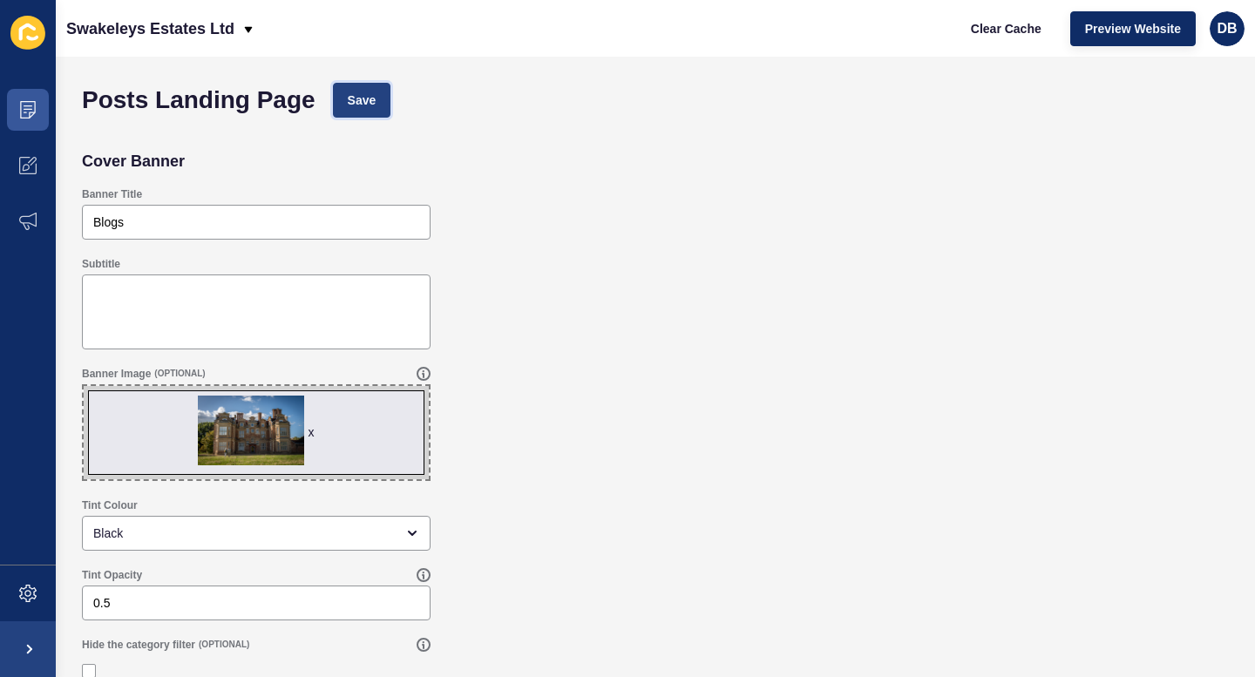
click at [358, 99] on span "Save" at bounding box center [362, 99] width 29 height 17
click at [967, 25] on button "Clear Cache" at bounding box center [1006, 28] width 100 height 35
click at [1123, 30] on span "Preview Website" at bounding box center [1133, 28] width 96 height 17
